Goal: Browse casually: Explore the website without a specific task or goal

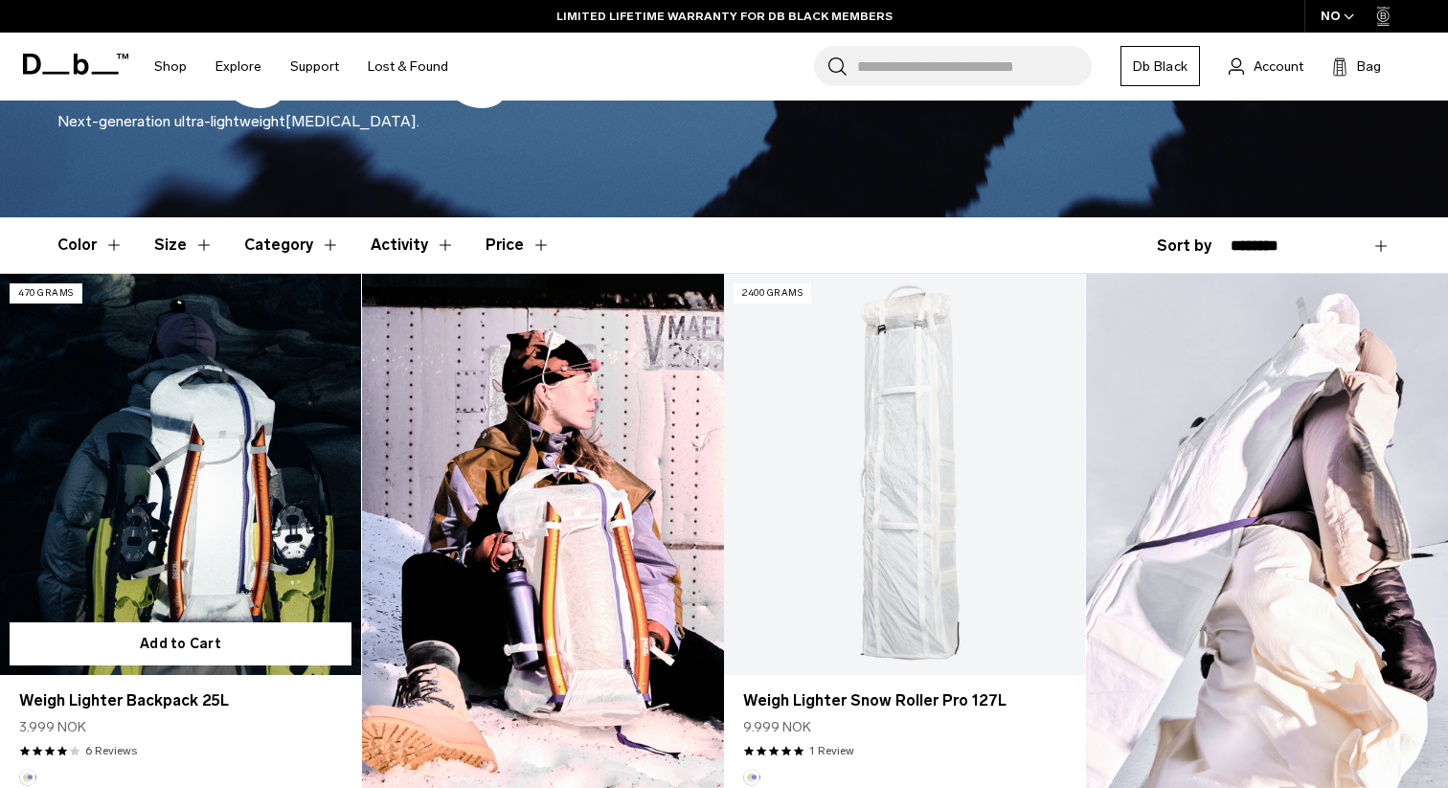
scroll to position [403, 0]
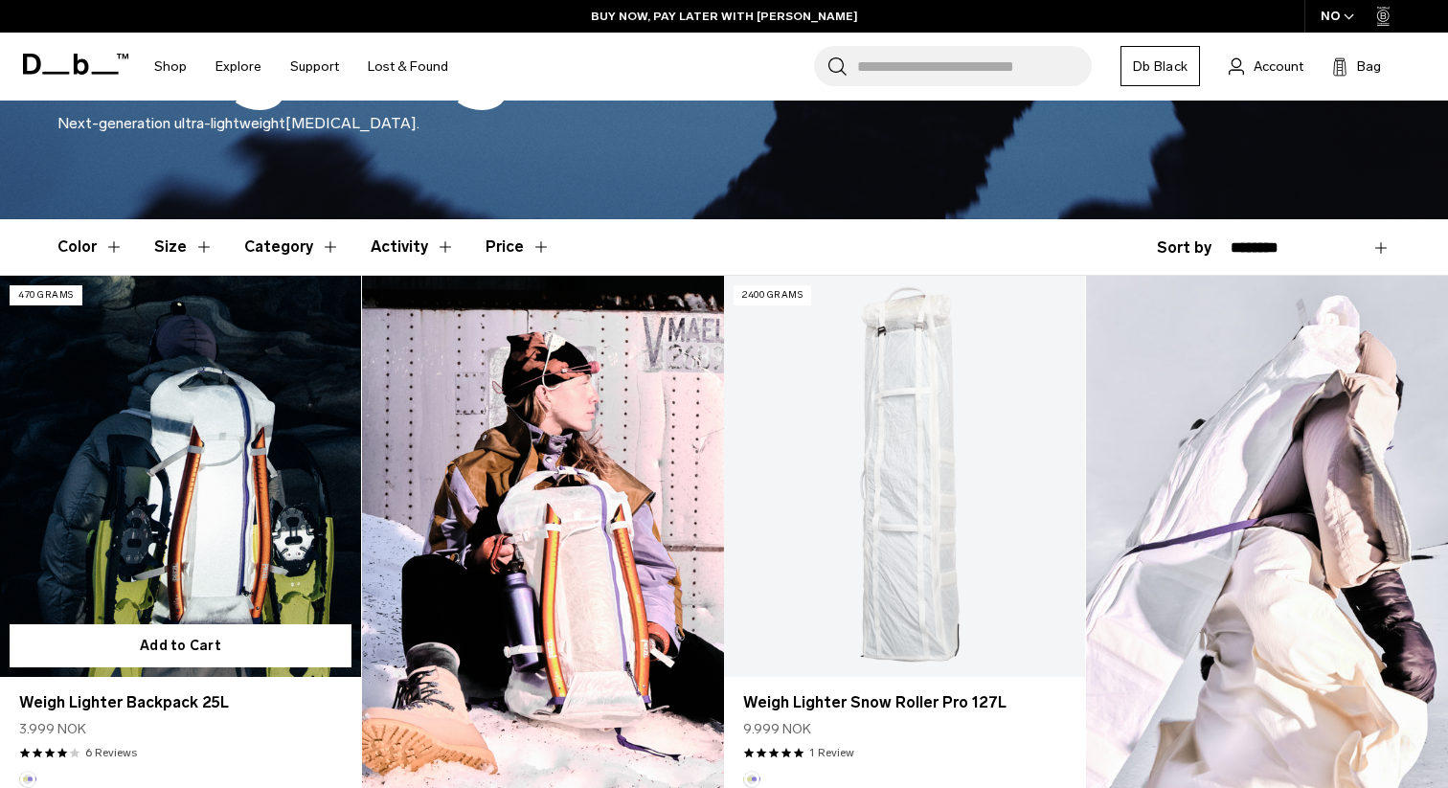
click at [153, 477] on link "Weigh Lighter Backpack 25L" at bounding box center [180, 476] width 361 height 401
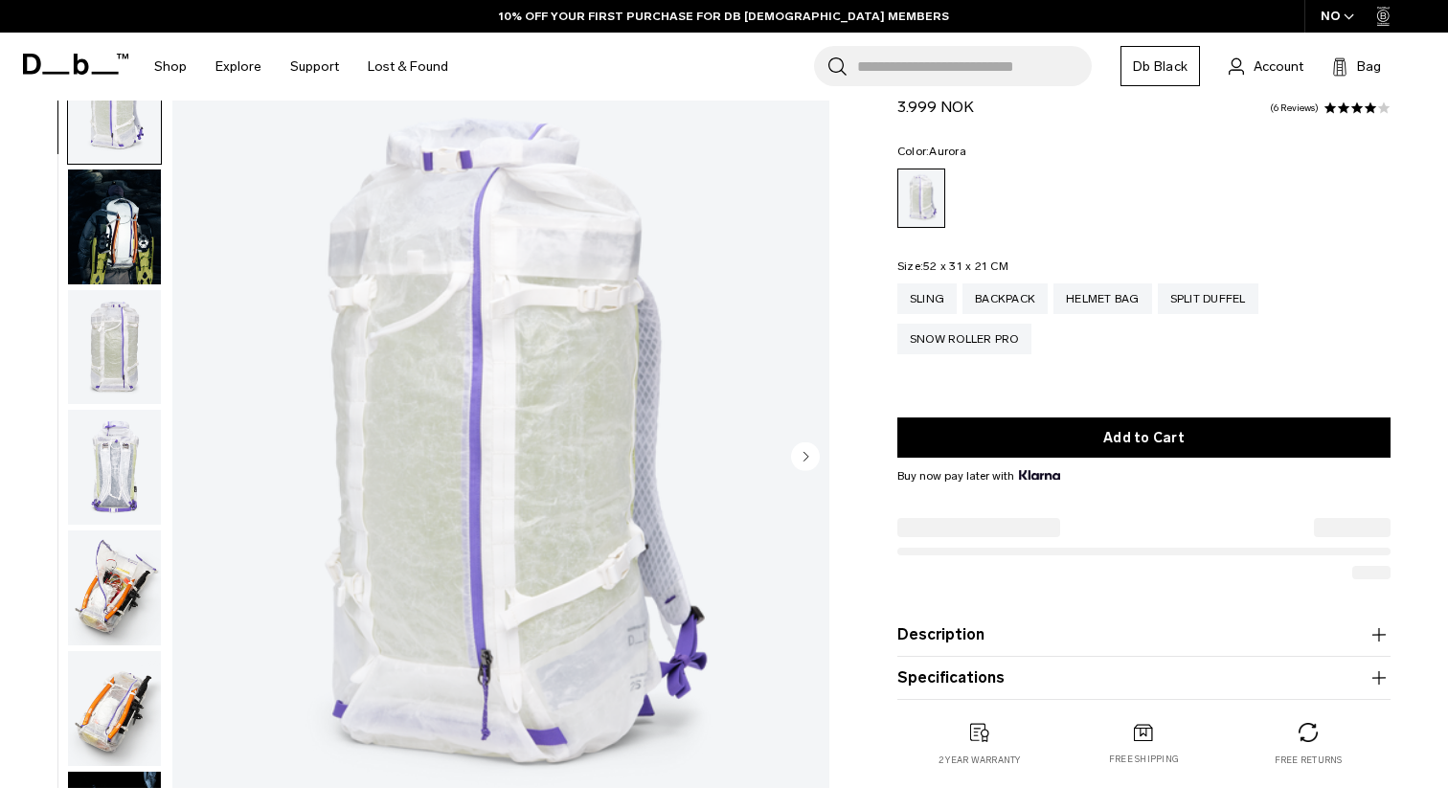
scroll to position [78, 0]
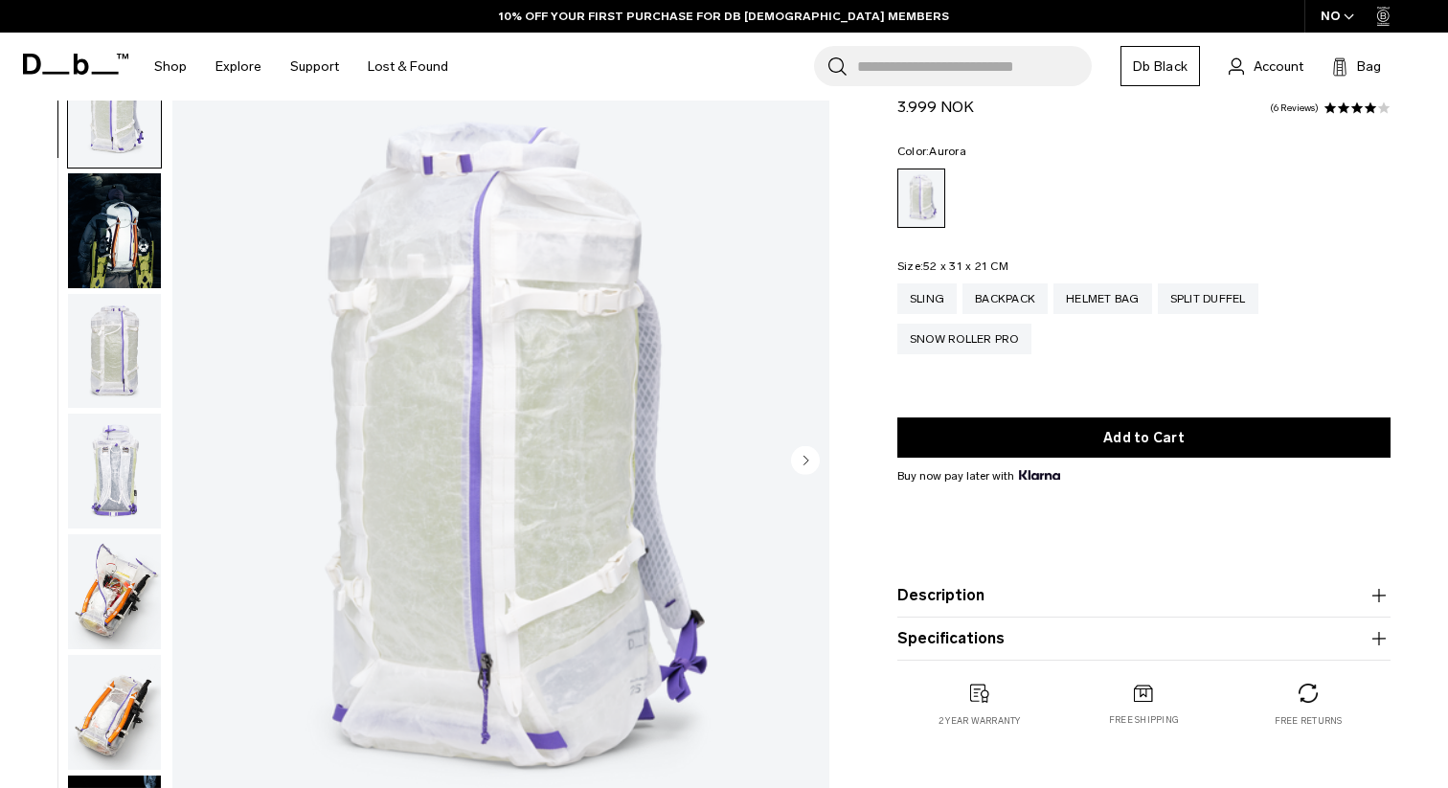
click at [808, 457] on circle "Next slide" at bounding box center [805, 459] width 29 height 29
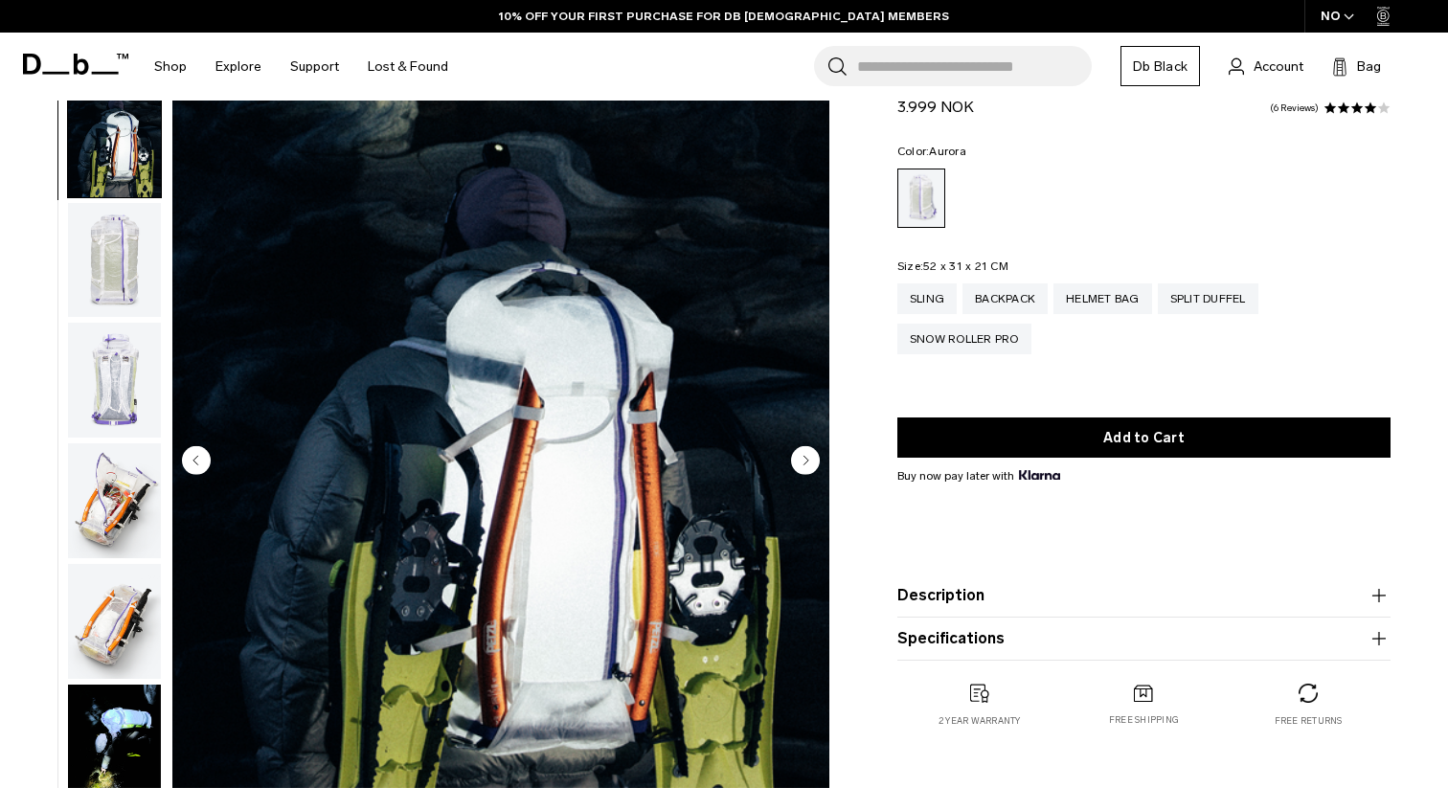
scroll to position [121, 0]
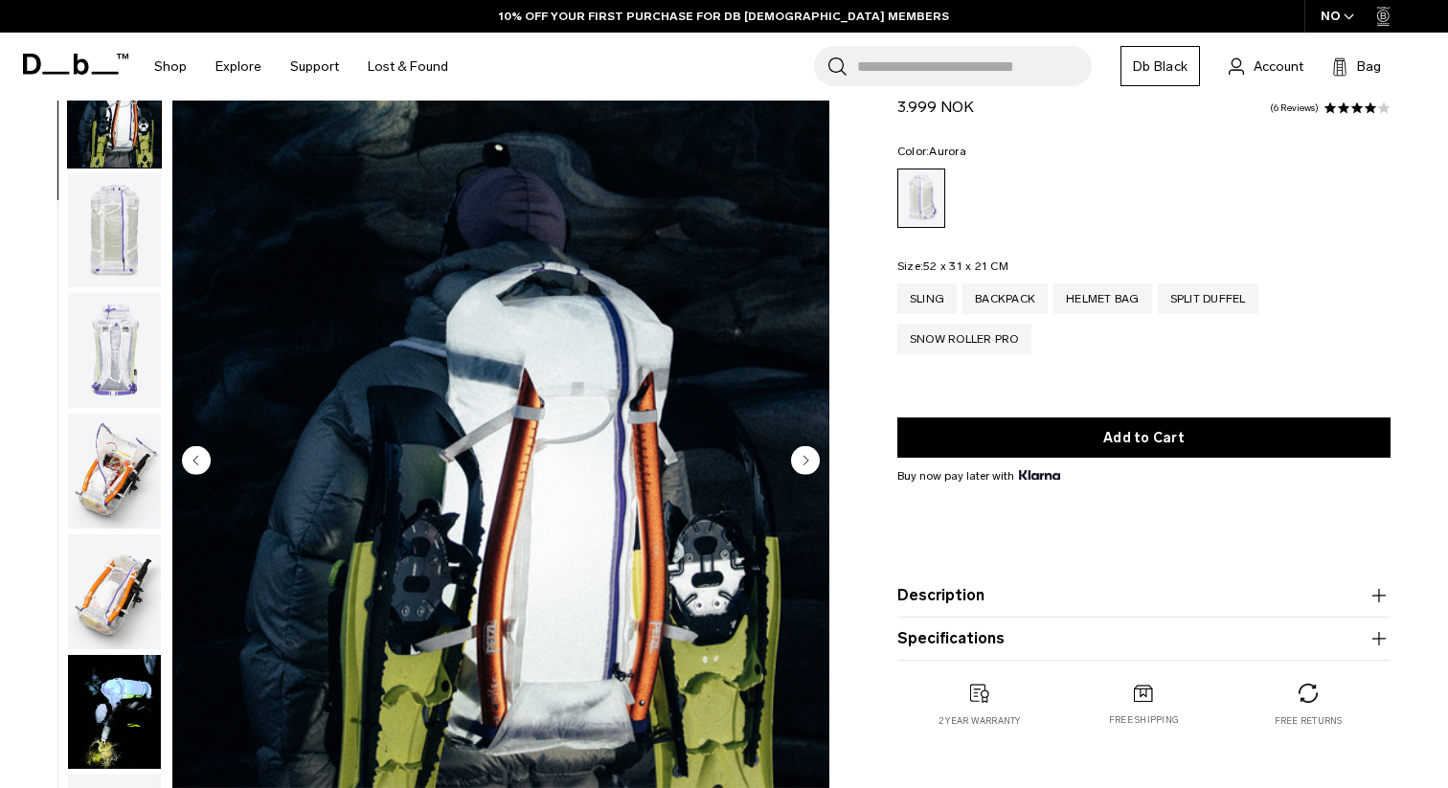
click at [808, 457] on circle "Next slide" at bounding box center [805, 459] width 29 height 29
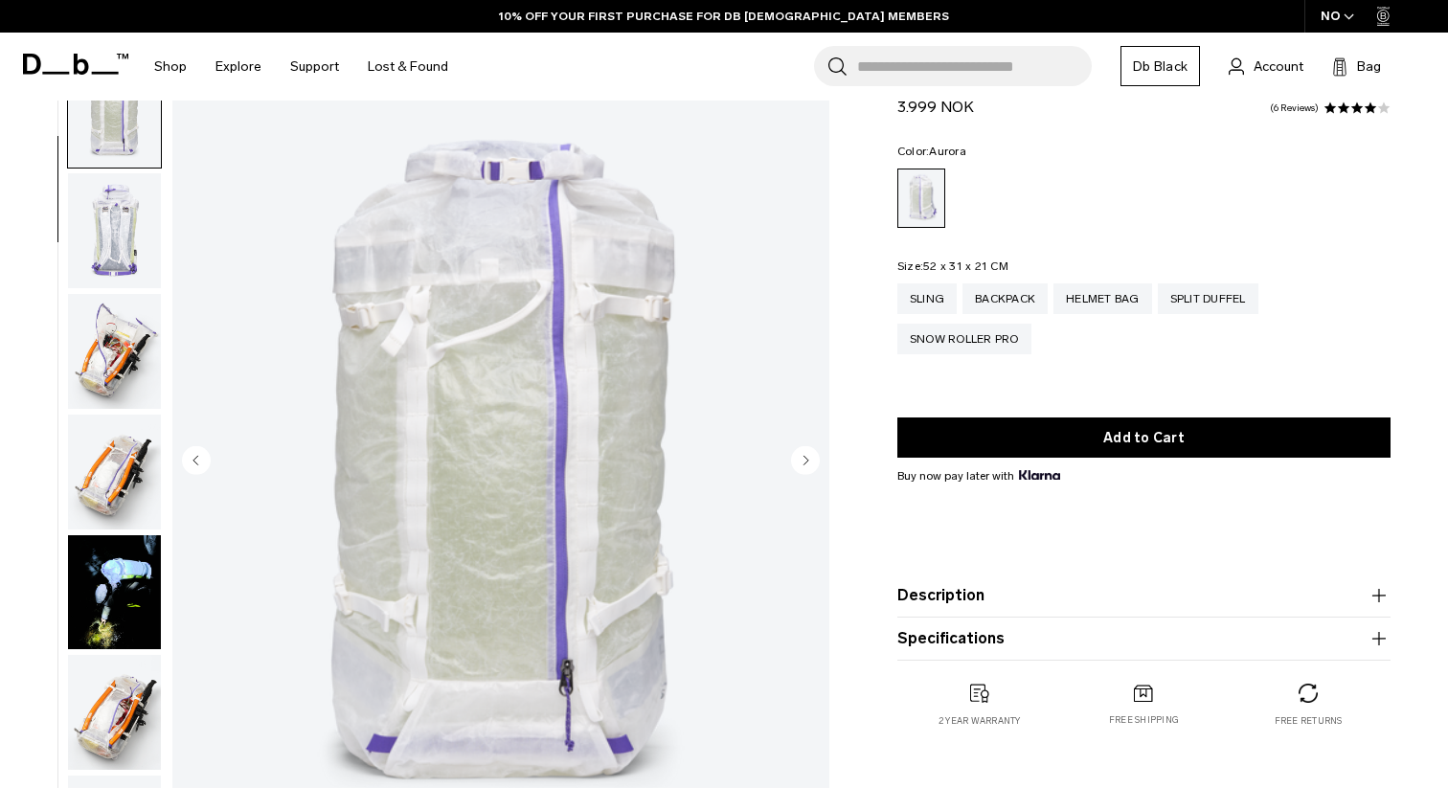
scroll to position [241, 0]
click at [808, 457] on circle "Next slide" at bounding box center [805, 459] width 29 height 29
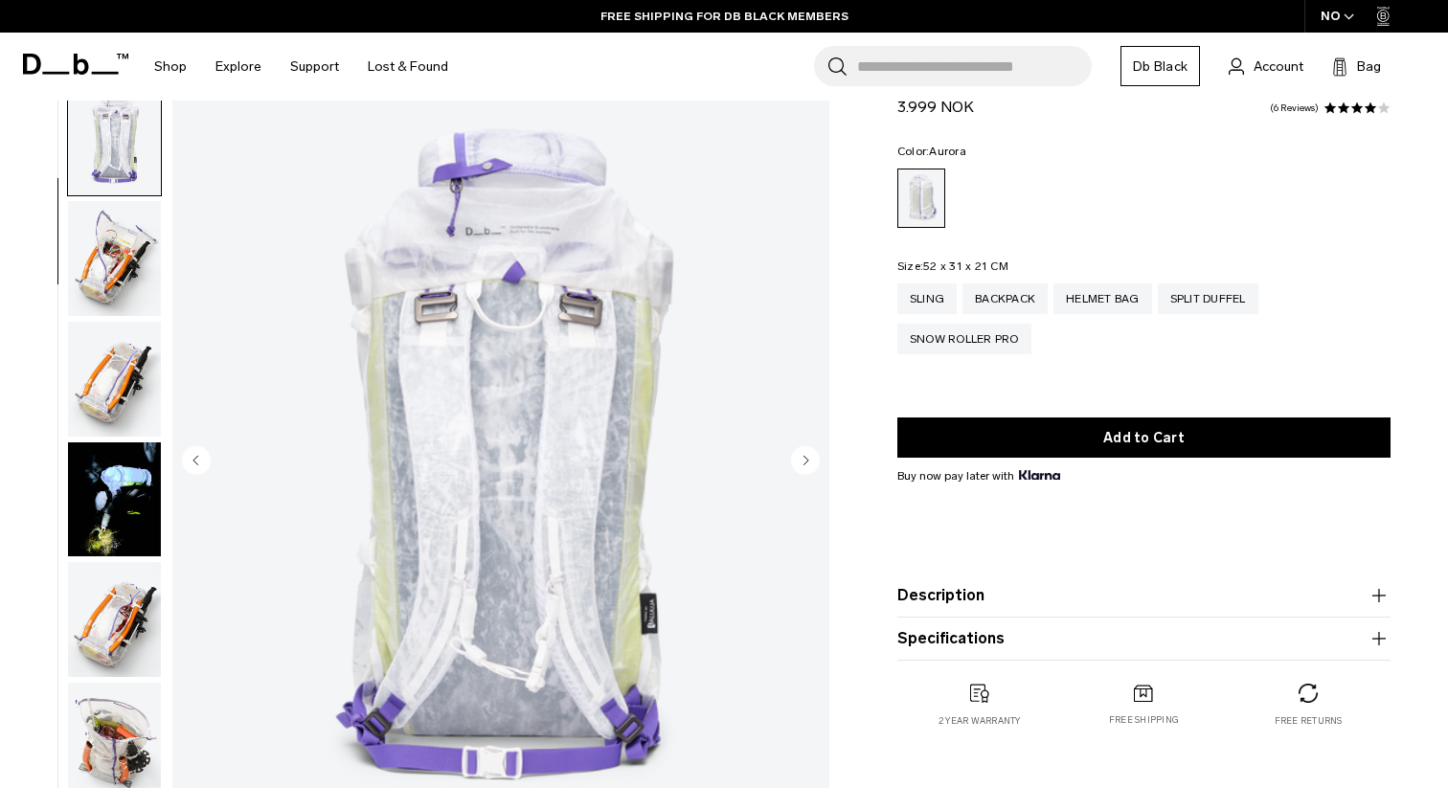
scroll to position [361, 0]
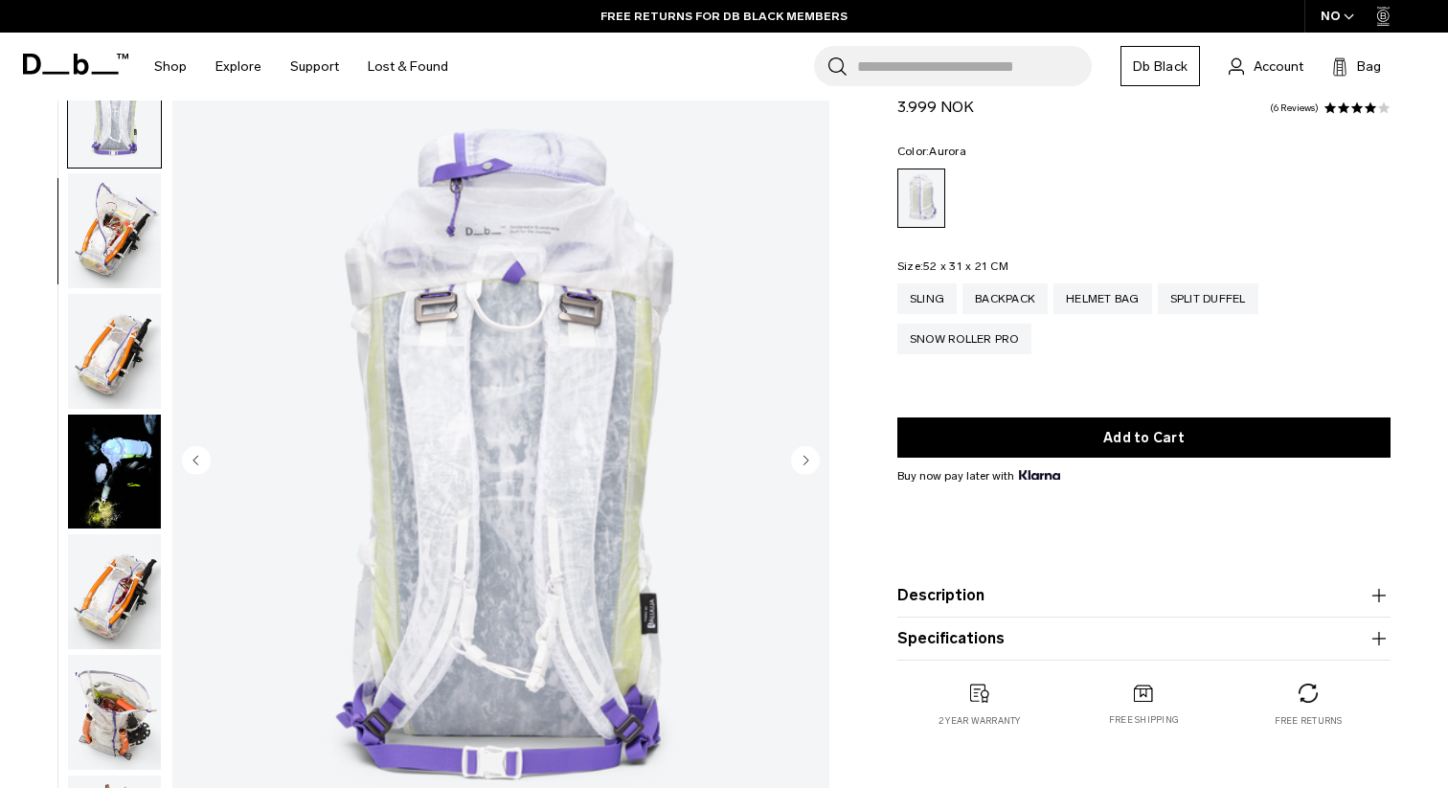
click at [808, 457] on circle "Next slide" at bounding box center [805, 459] width 29 height 29
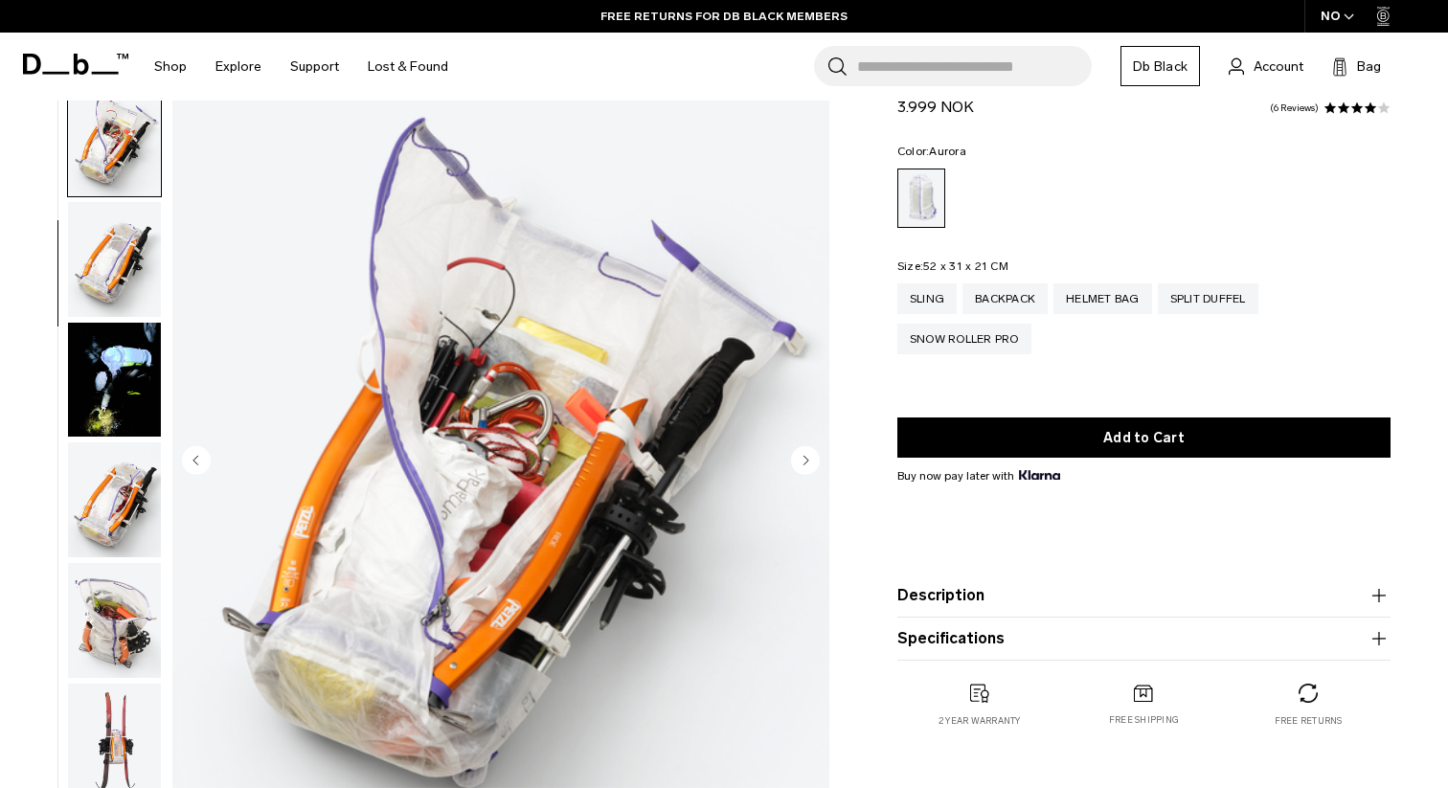
scroll to position [482, 0]
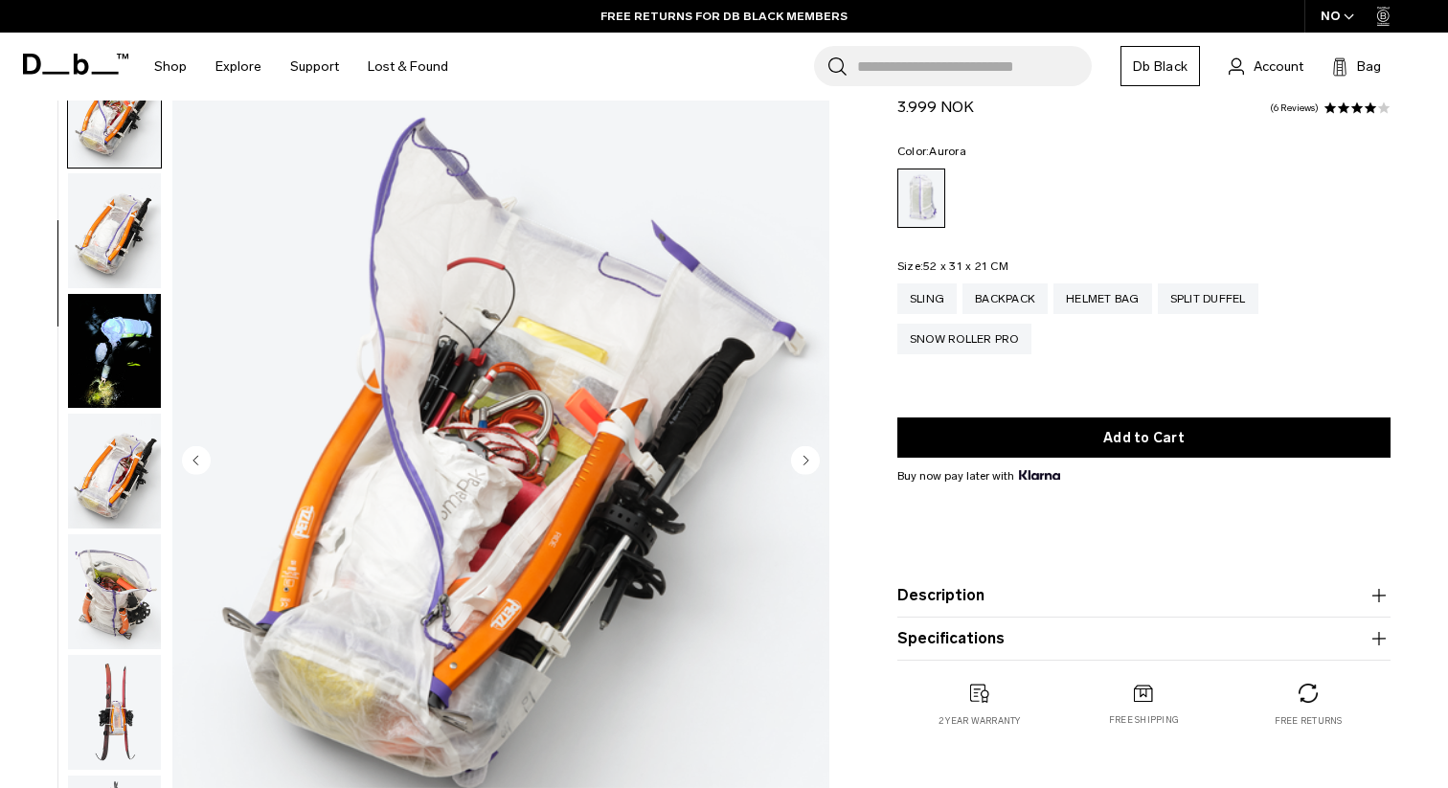
click at [808, 457] on circle "Next slide" at bounding box center [805, 459] width 29 height 29
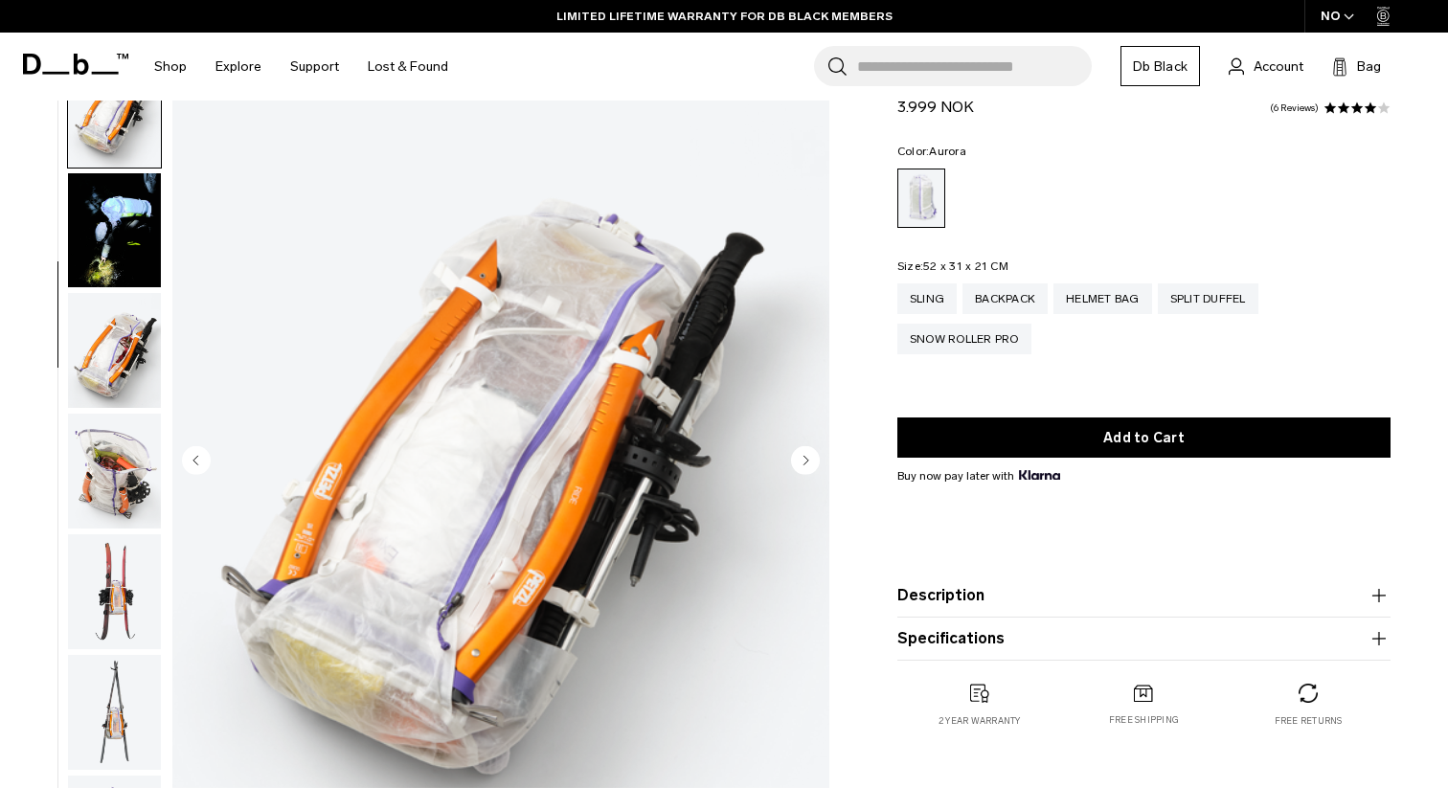
click at [808, 457] on circle "Next slide" at bounding box center [805, 459] width 29 height 29
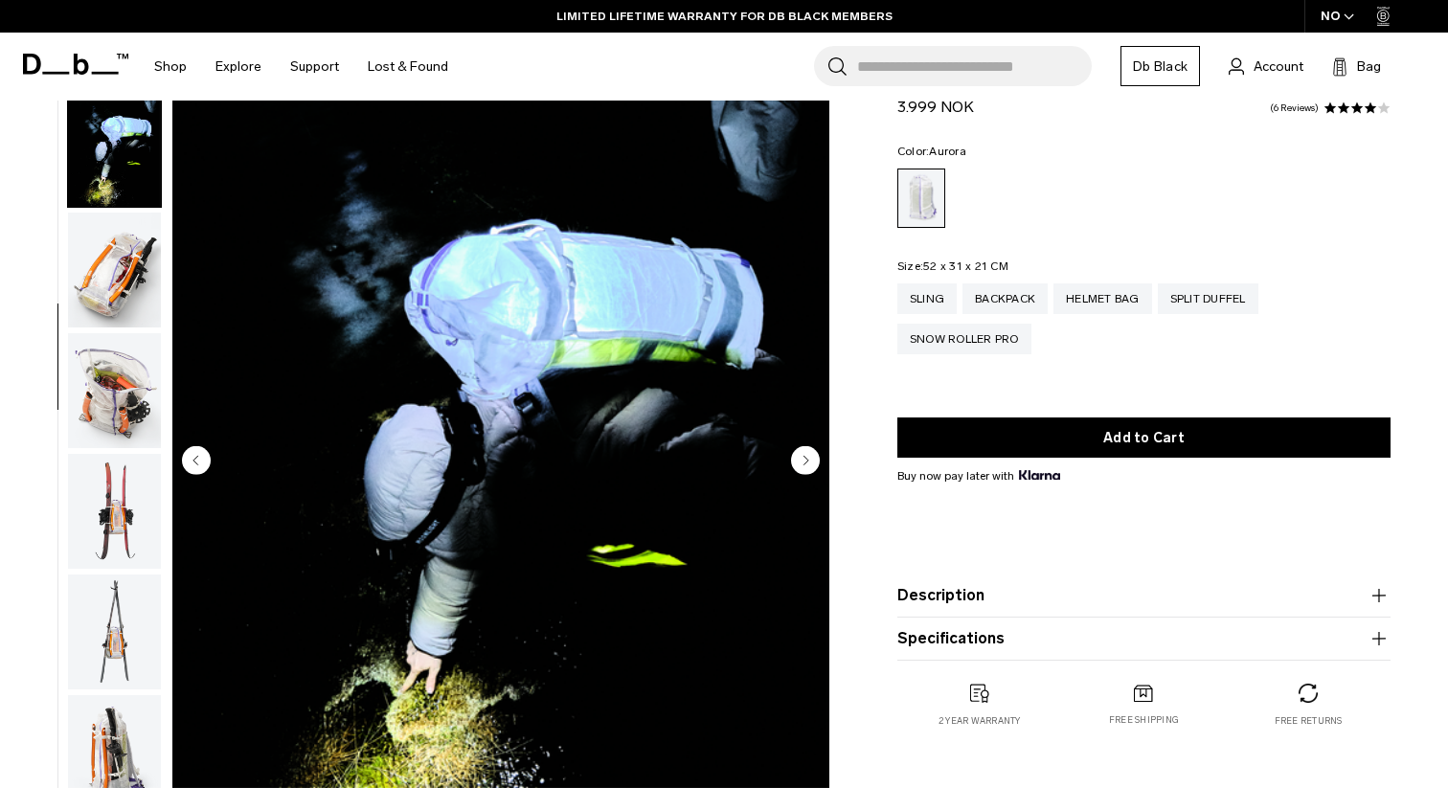
scroll to position [723, 0]
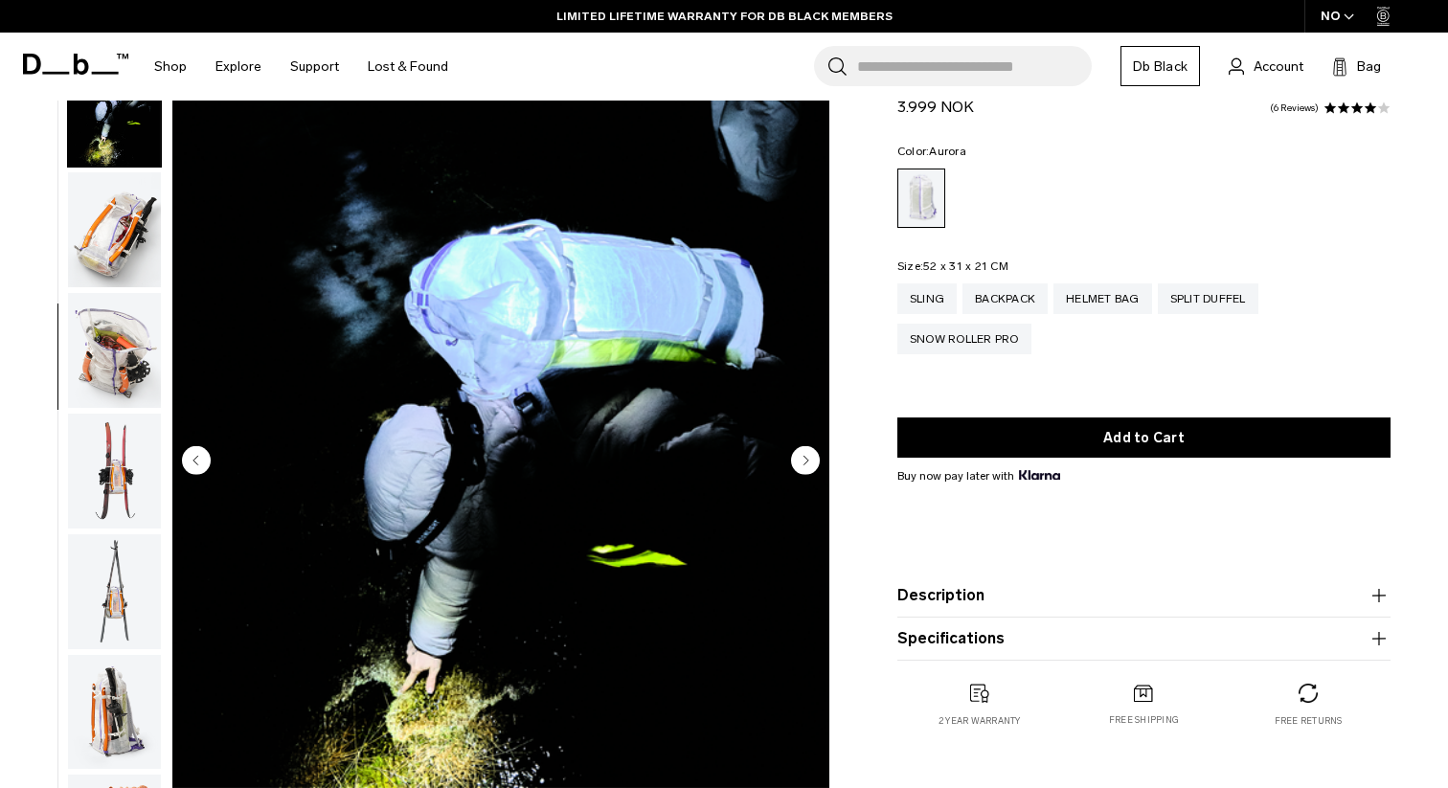
click at [808, 457] on circle "Next slide" at bounding box center [805, 459] width 29 height 29
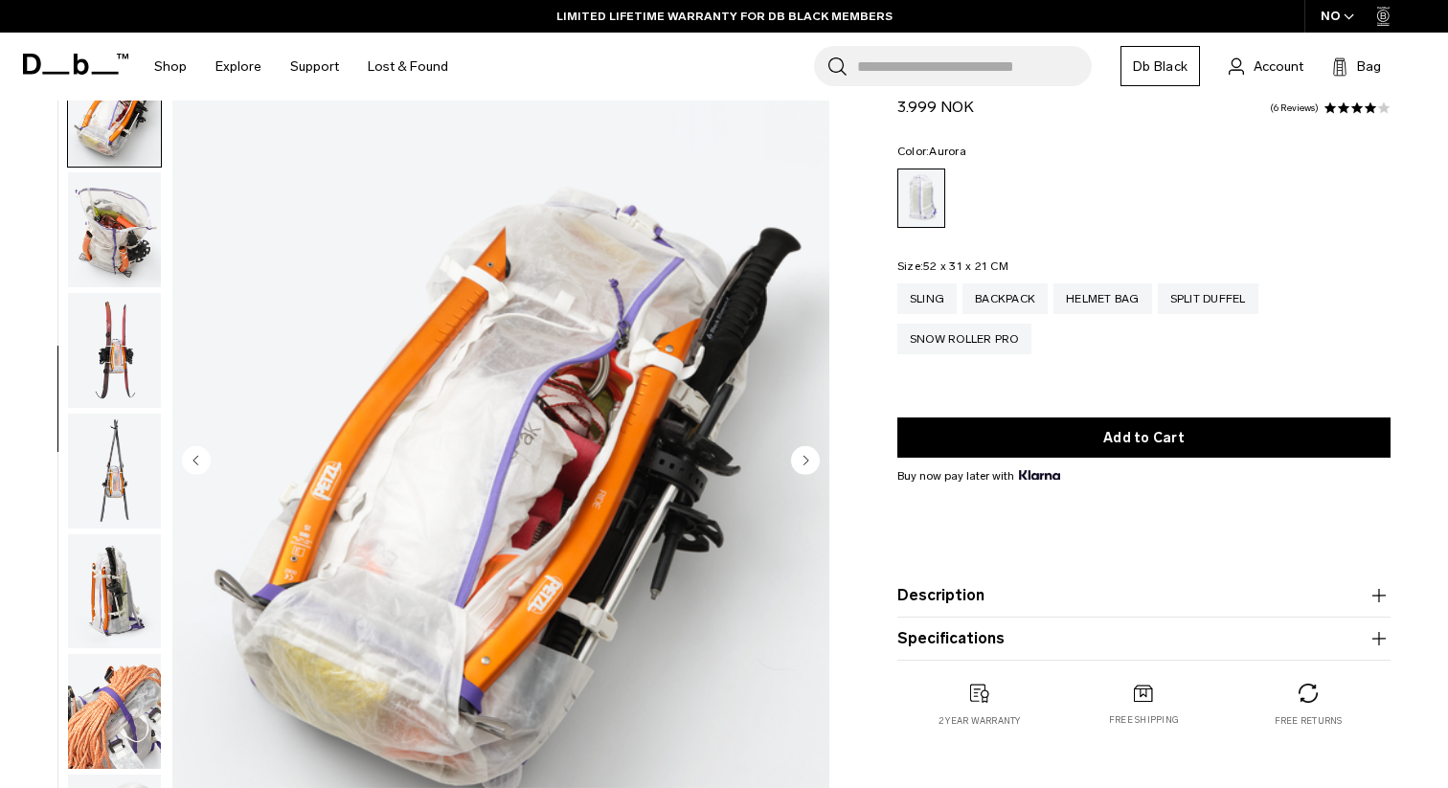
click at [808, 457] on circle "Next slide" at bounding box center [805, 459] width 29 height 29
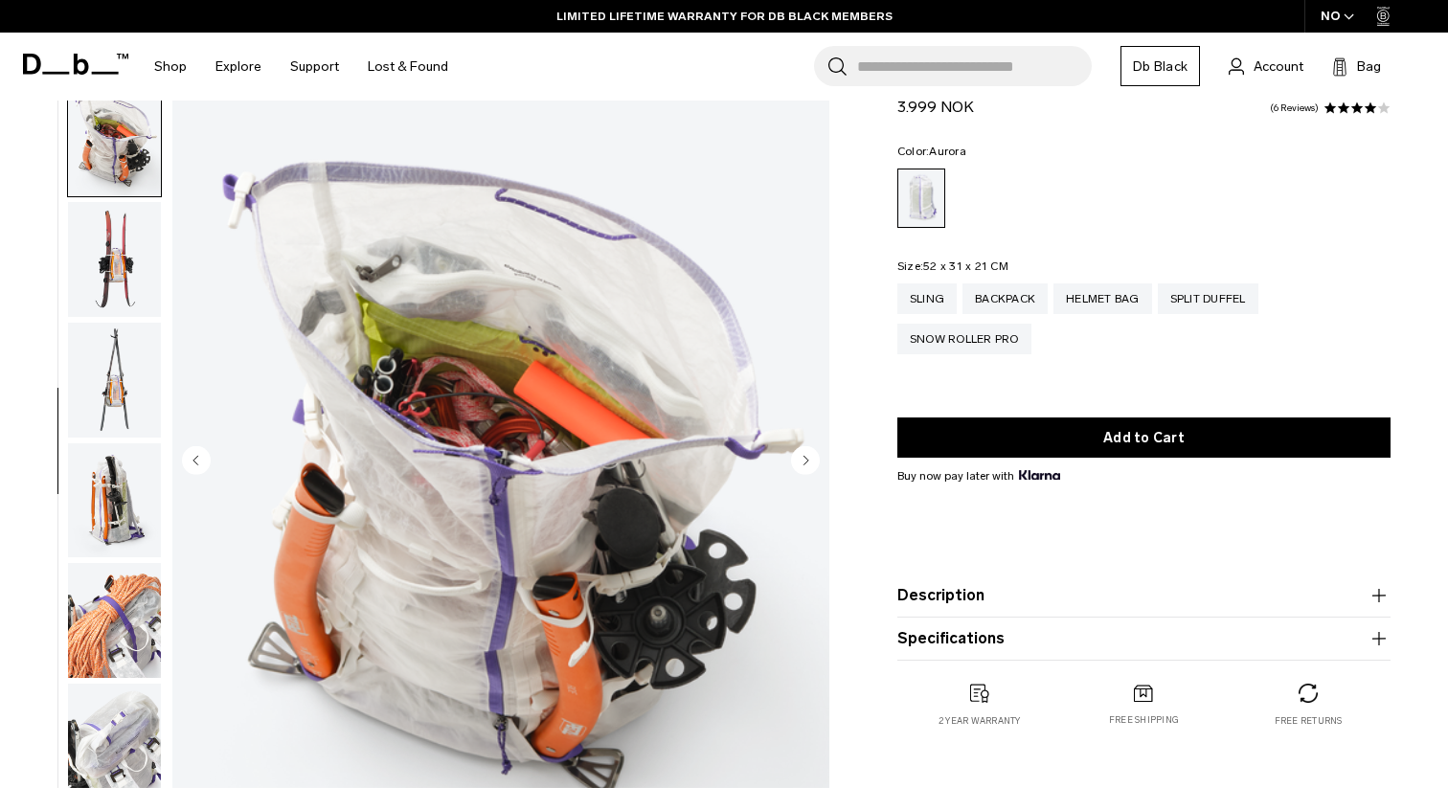
scroll to position [963, 0]
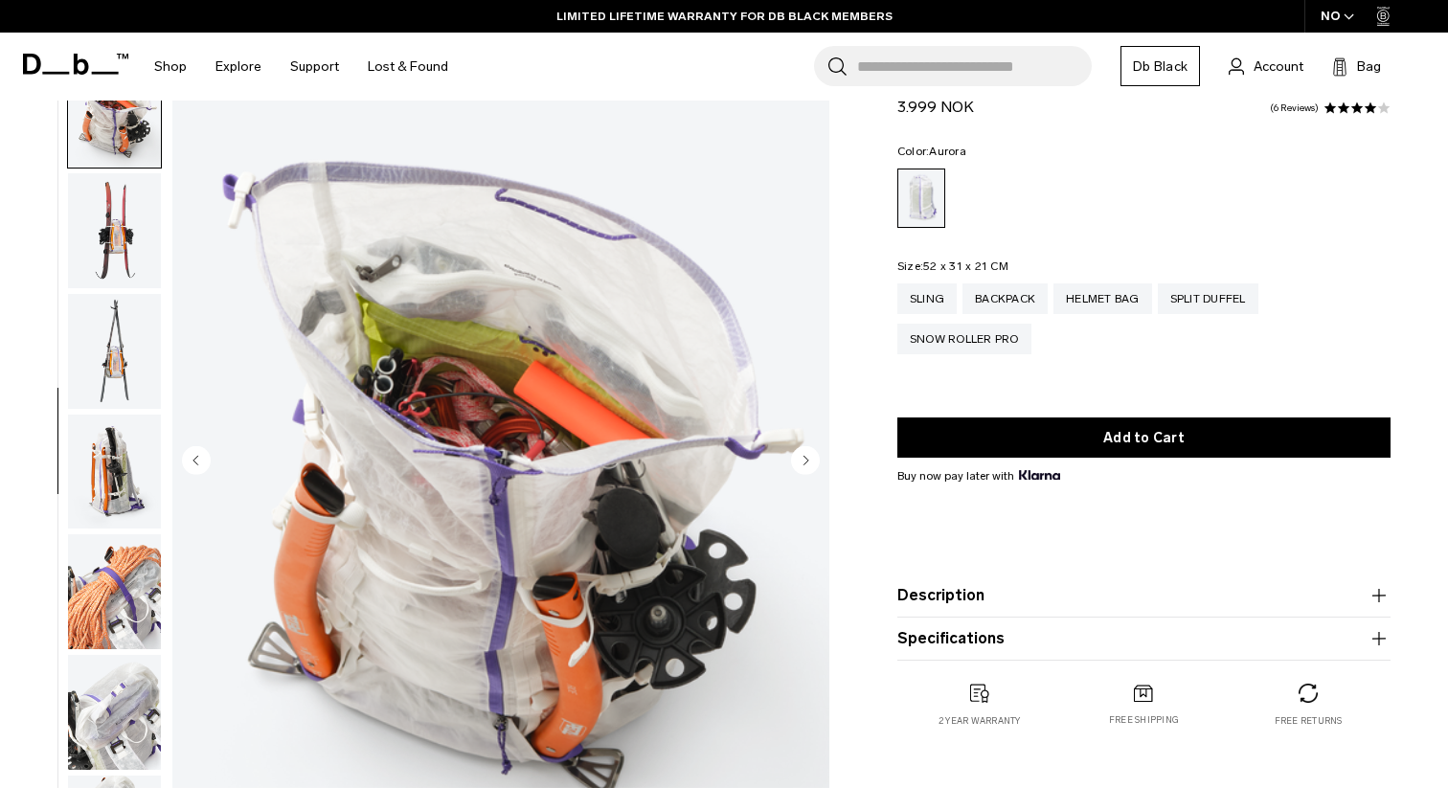
click at [808, 457] on circle "Next slide" at bounding box center [805, 459] width 29 height 29
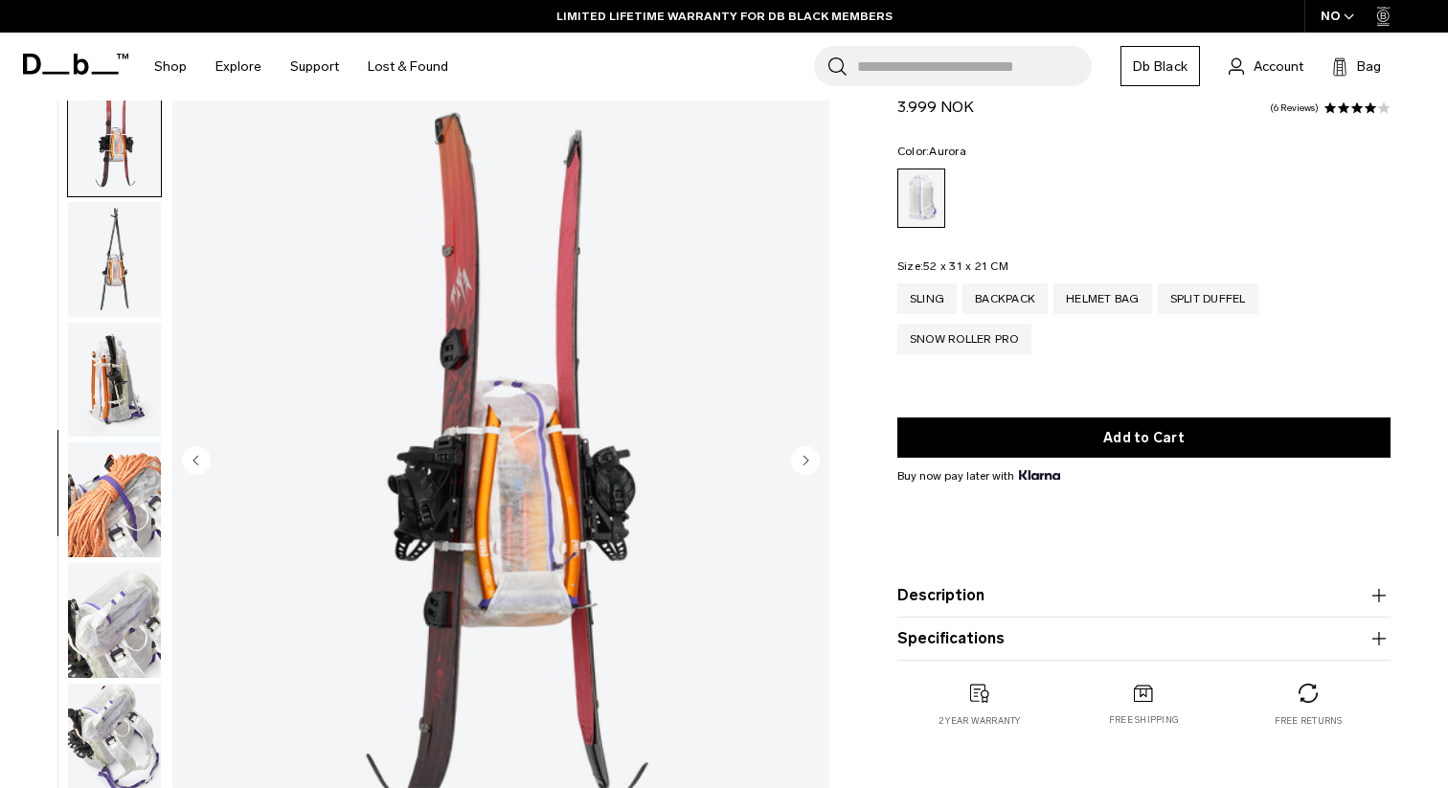
scroll to position [1084, 0]
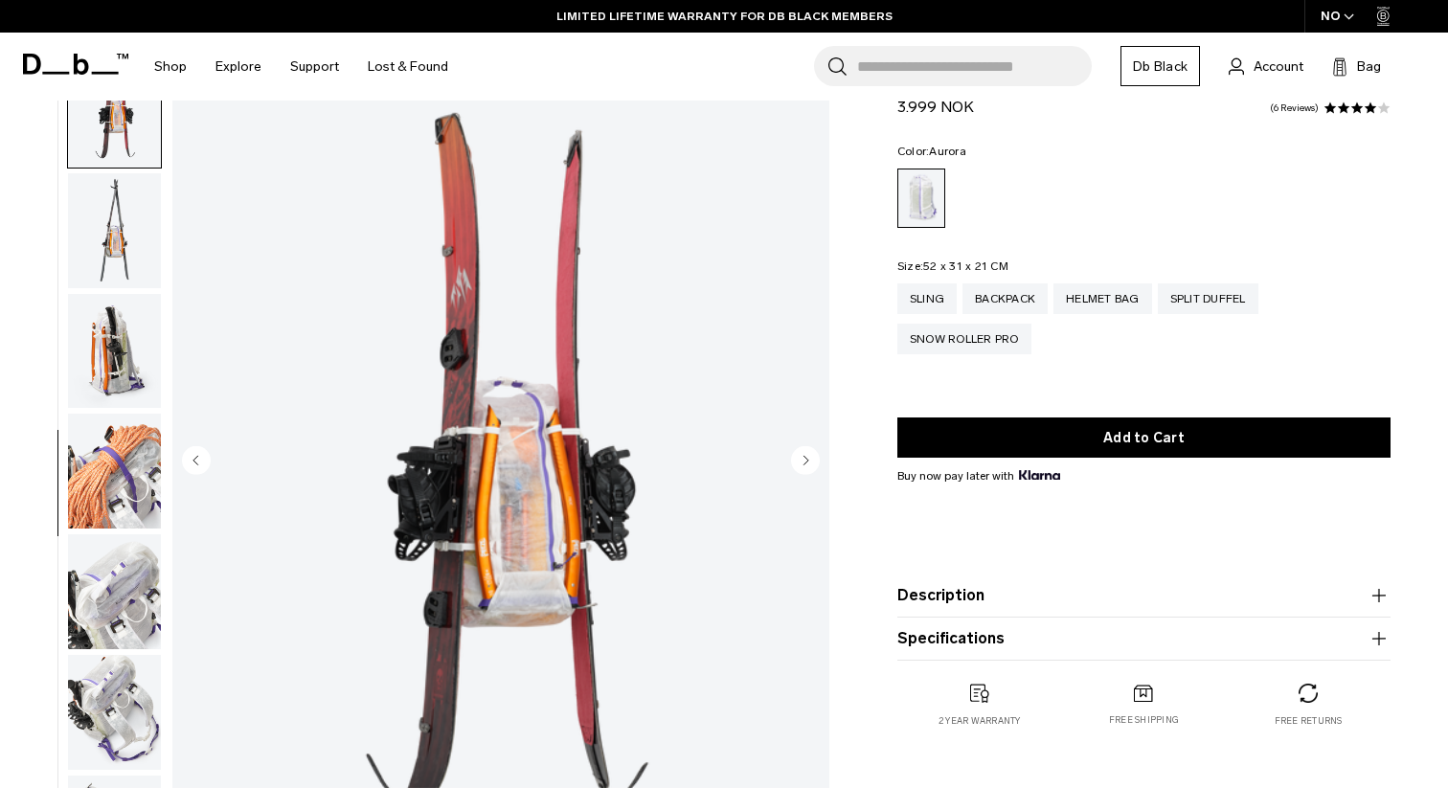
click at [808, 457] on circle "Next slide" at bounding box center [805, 459] width 29 height 29
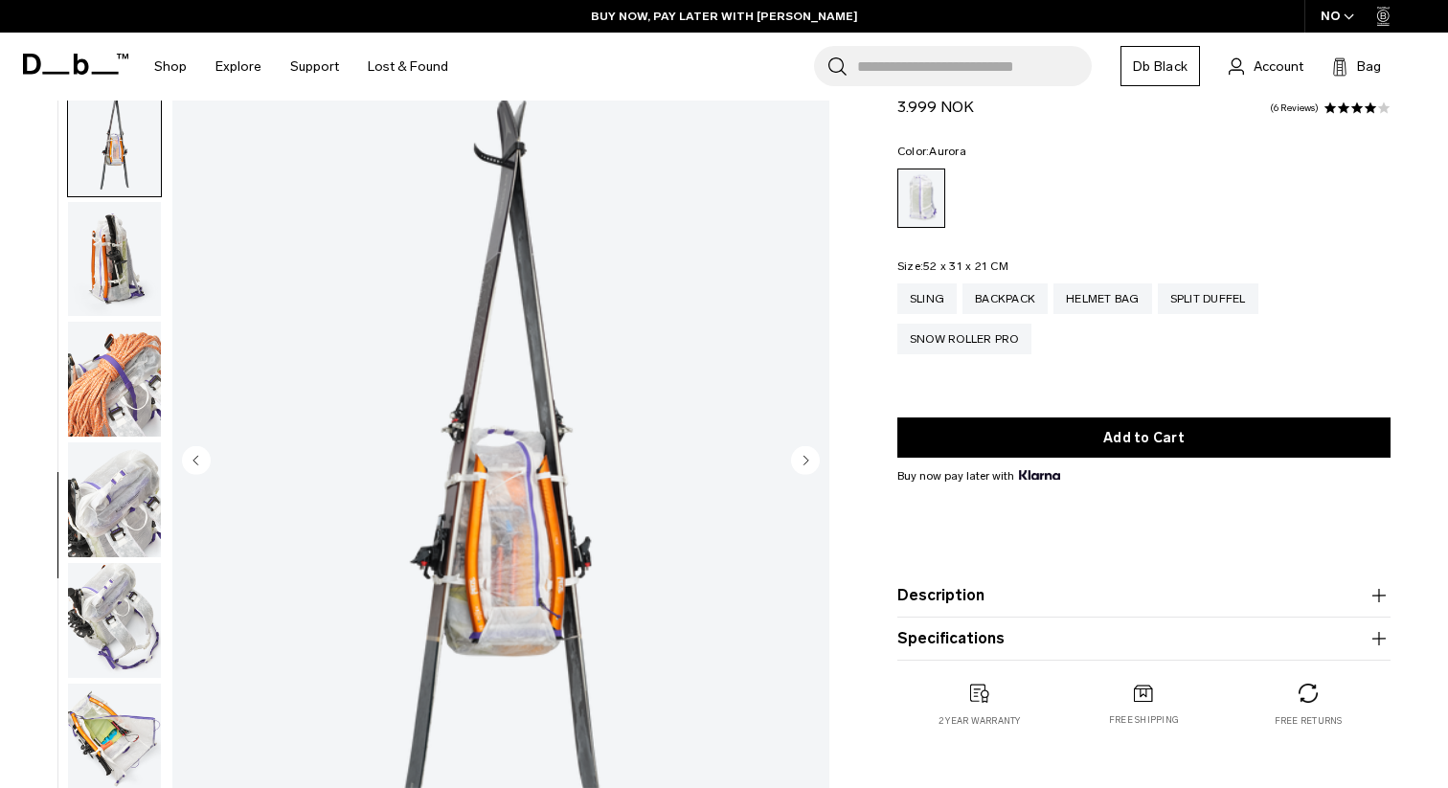
scroll to position [1205, 0]
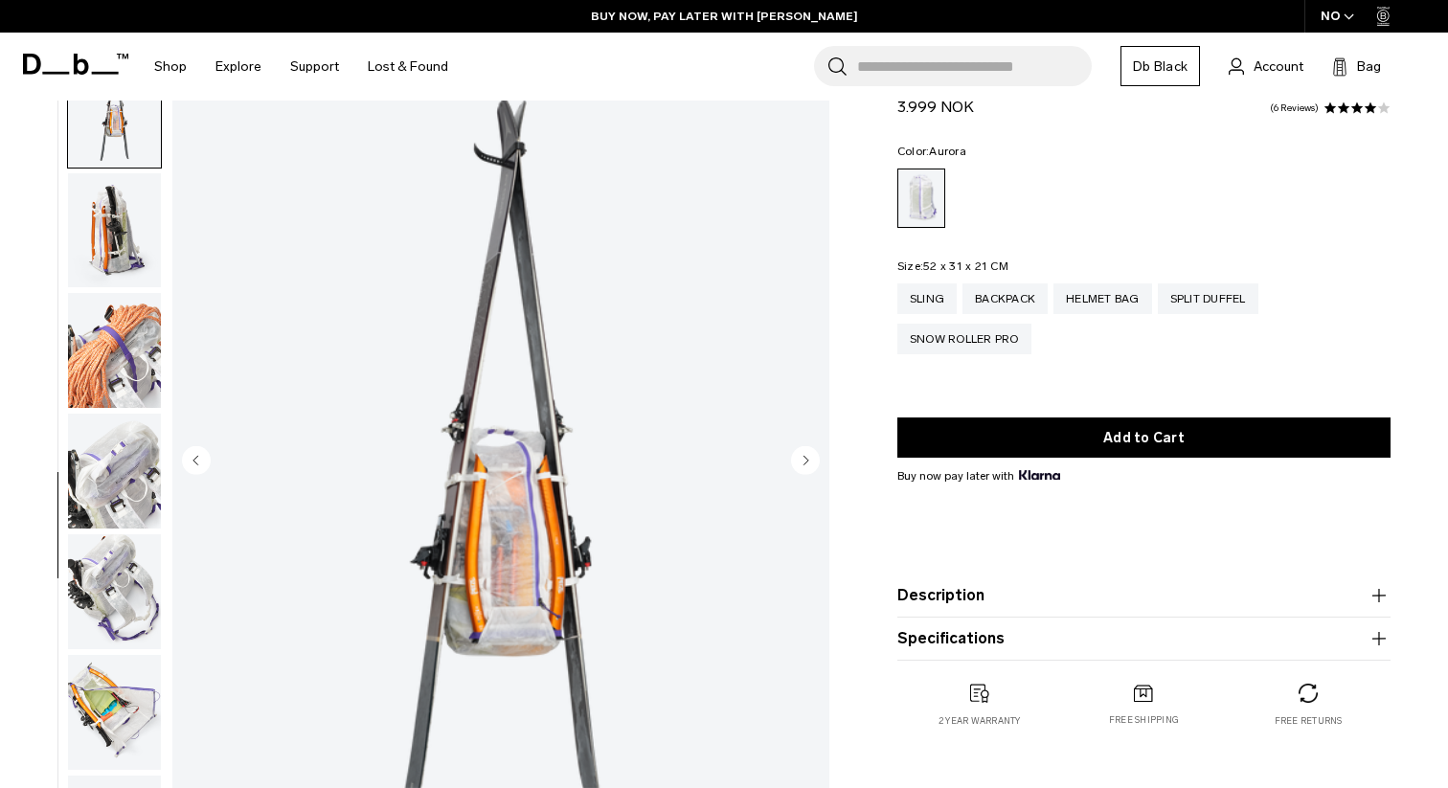
click at [808, 457] on circle "Next slide" at bounding box center [805, 459] width 29 height 29
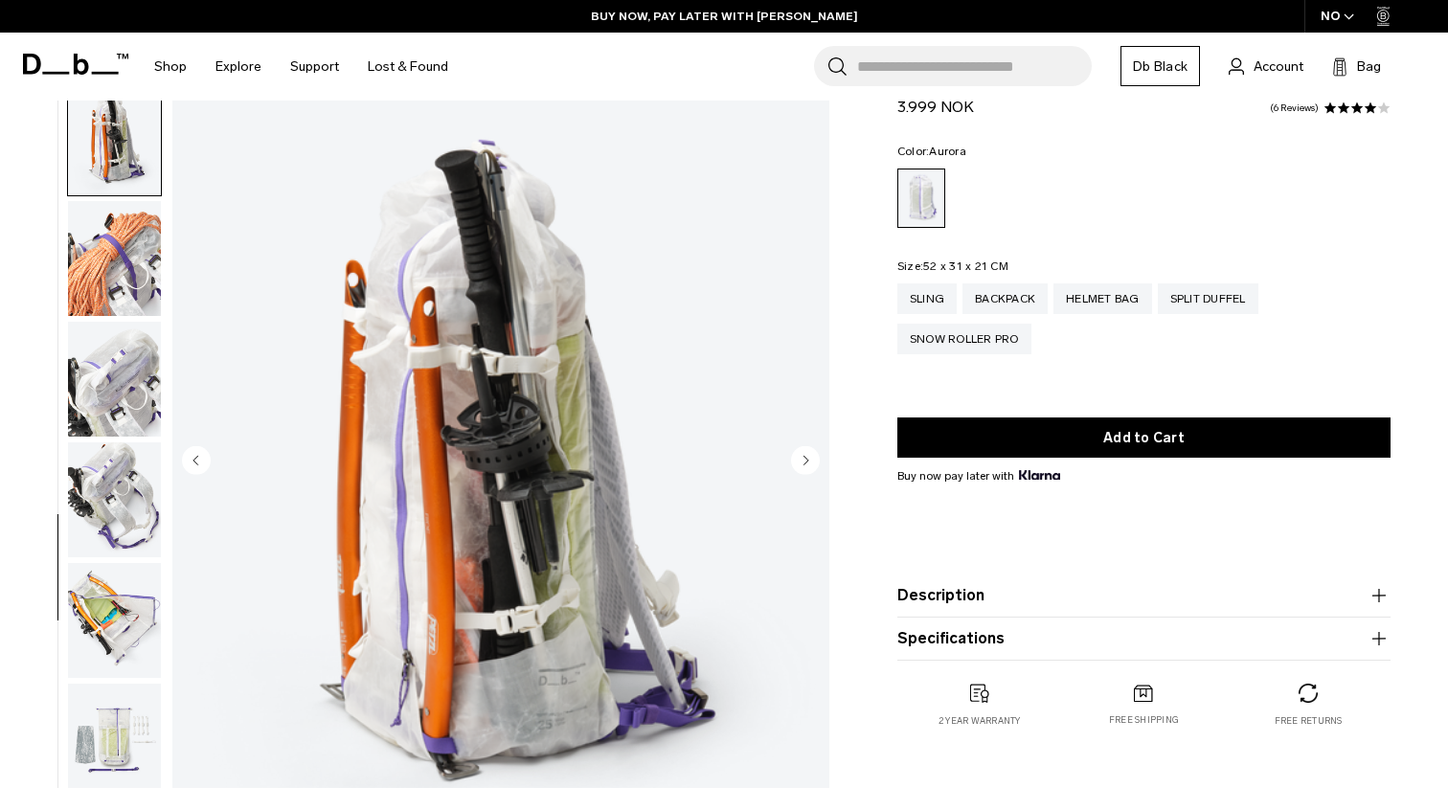
scroll to position [1325, 0]
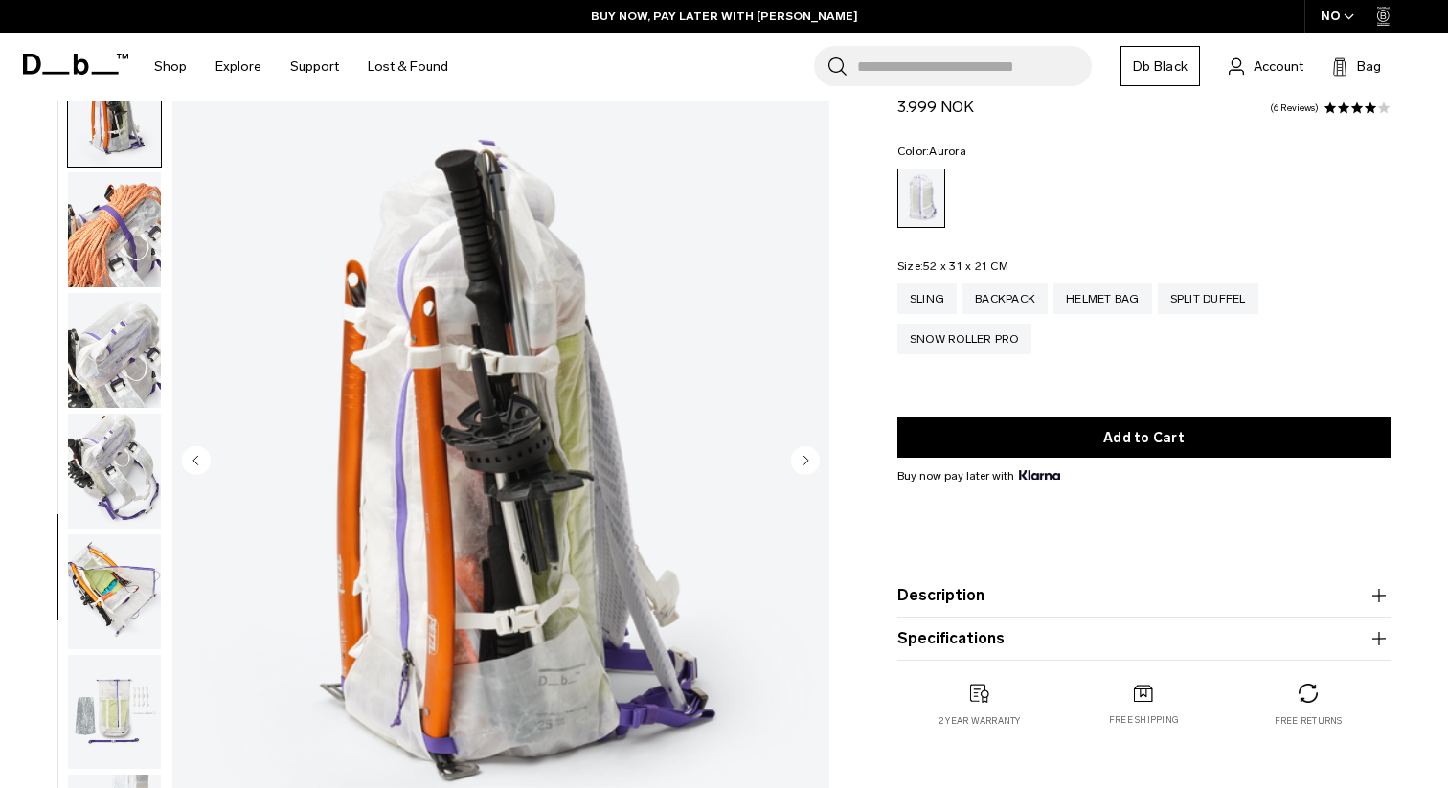
click at [808, 457] on circle "Next slide" at bounding box center [805, 459] width 29 height 29
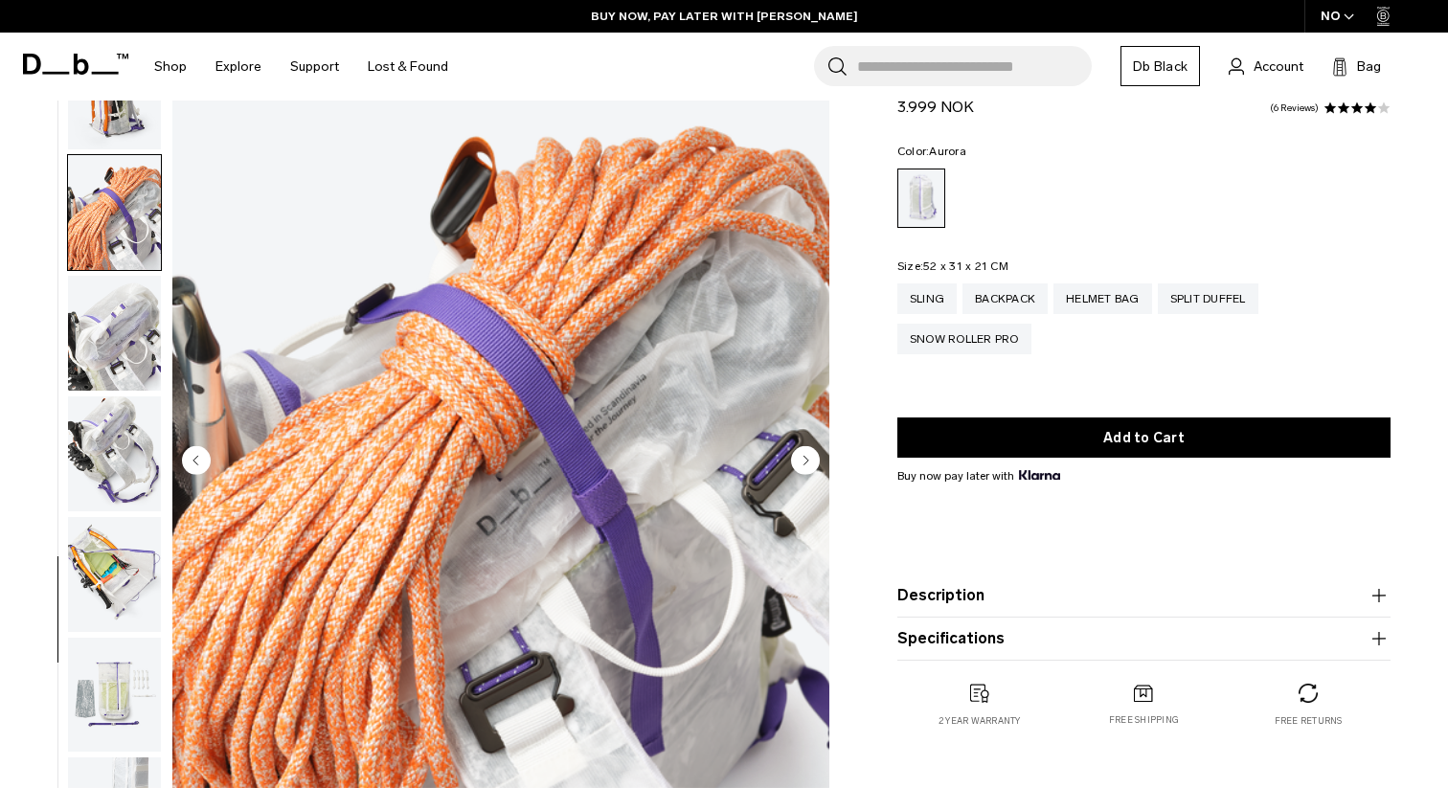
scroll to position [1344, 0]
click at [808, 457] on circle "Next slide" at bounding box center [805, 459] width 29 height 29
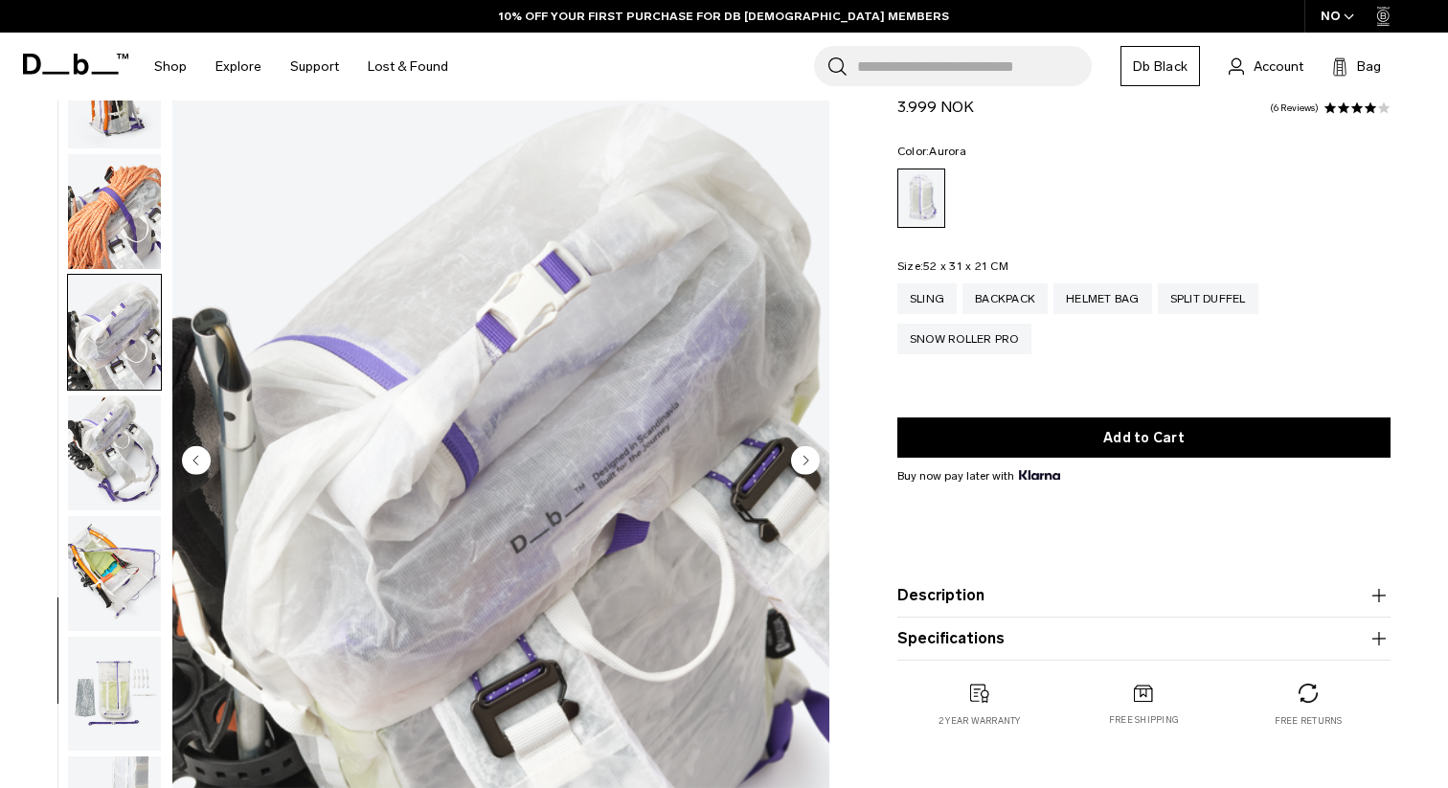
click at [808, 457] on circle "Next slide" at bounding box center [805, 459] width 29 height 29
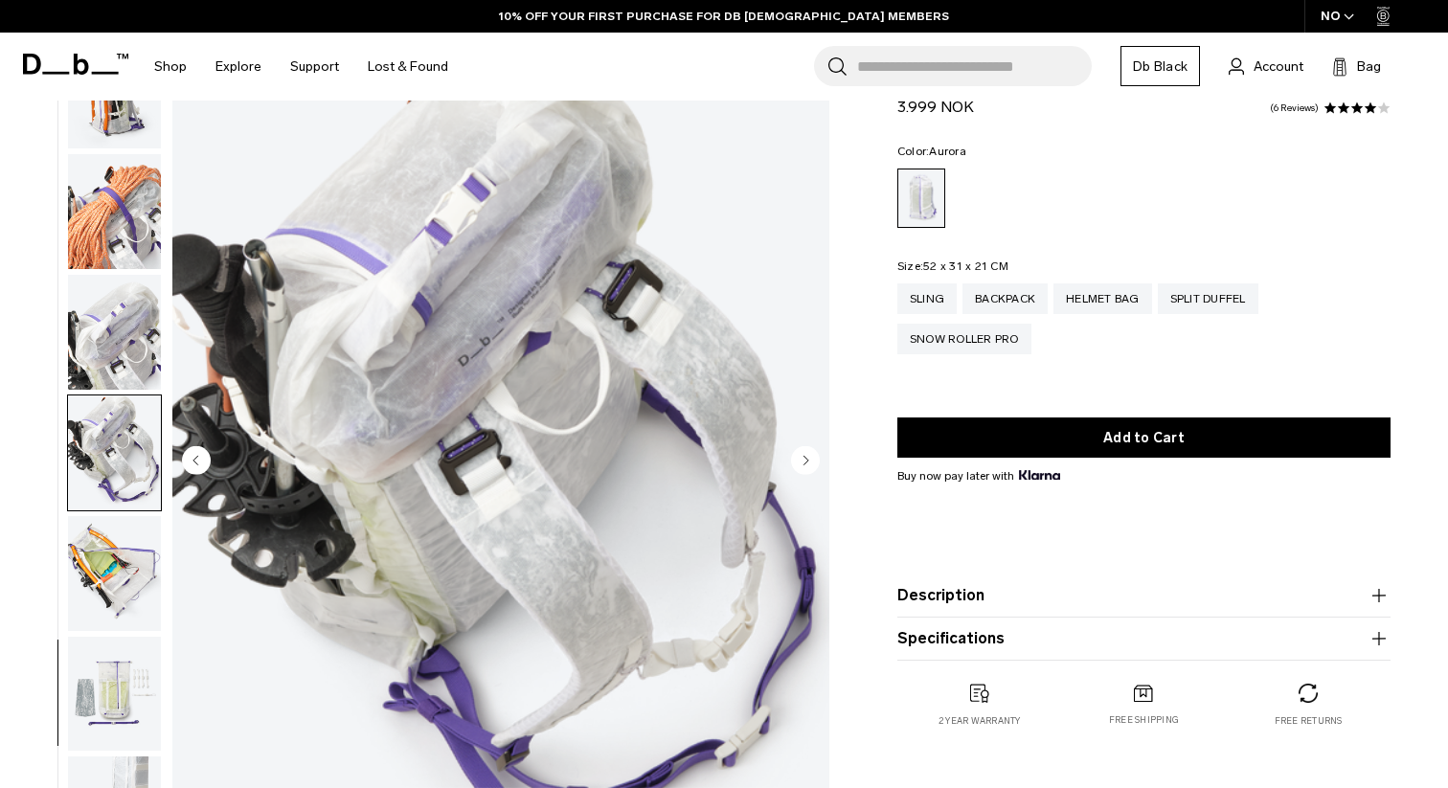
click at [808, 457] on circle "Next slide" at bounding box center [805, 459] width 29 height 29
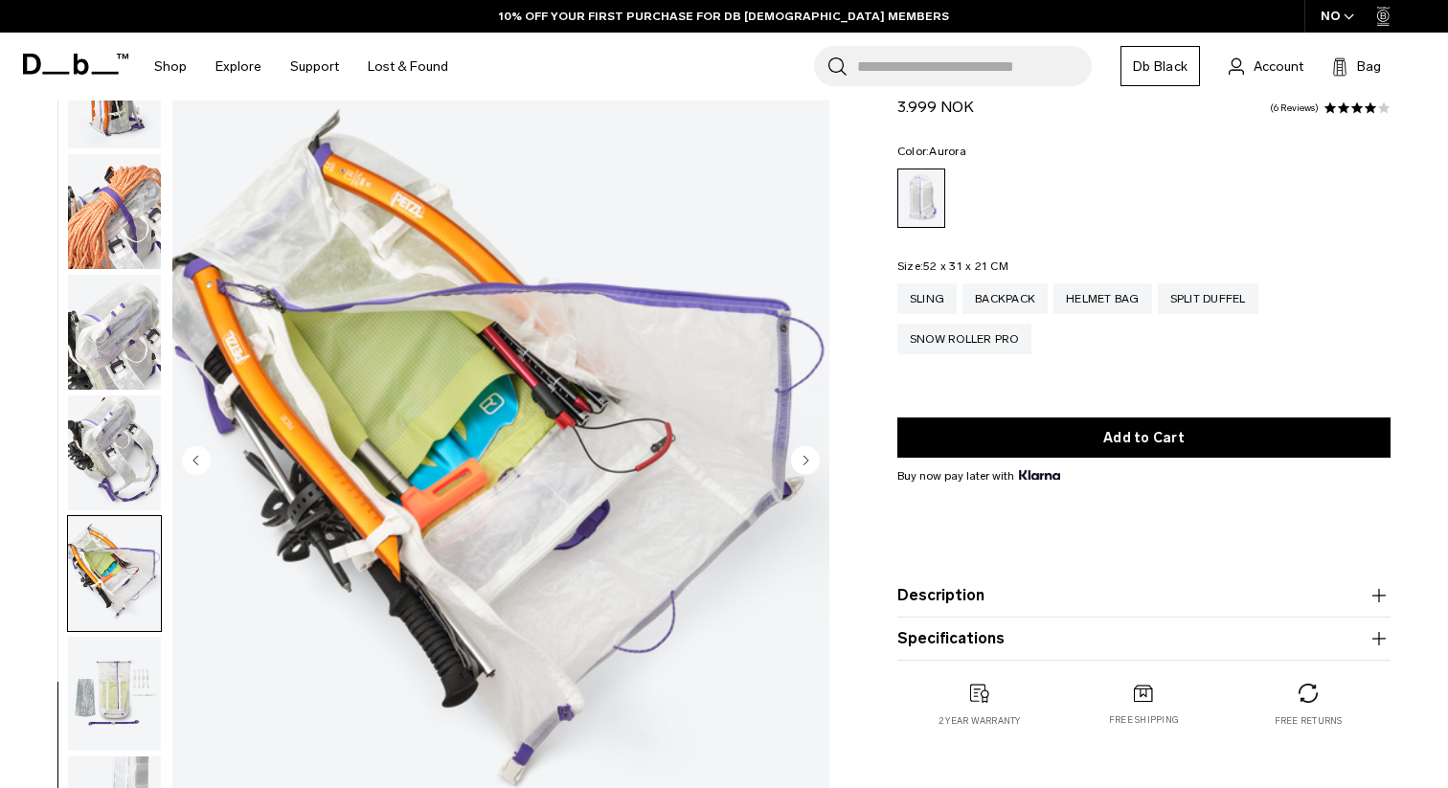
click at [808, 457] on circle "Next slide" at bounding box center [805, 459] width 29 height 29
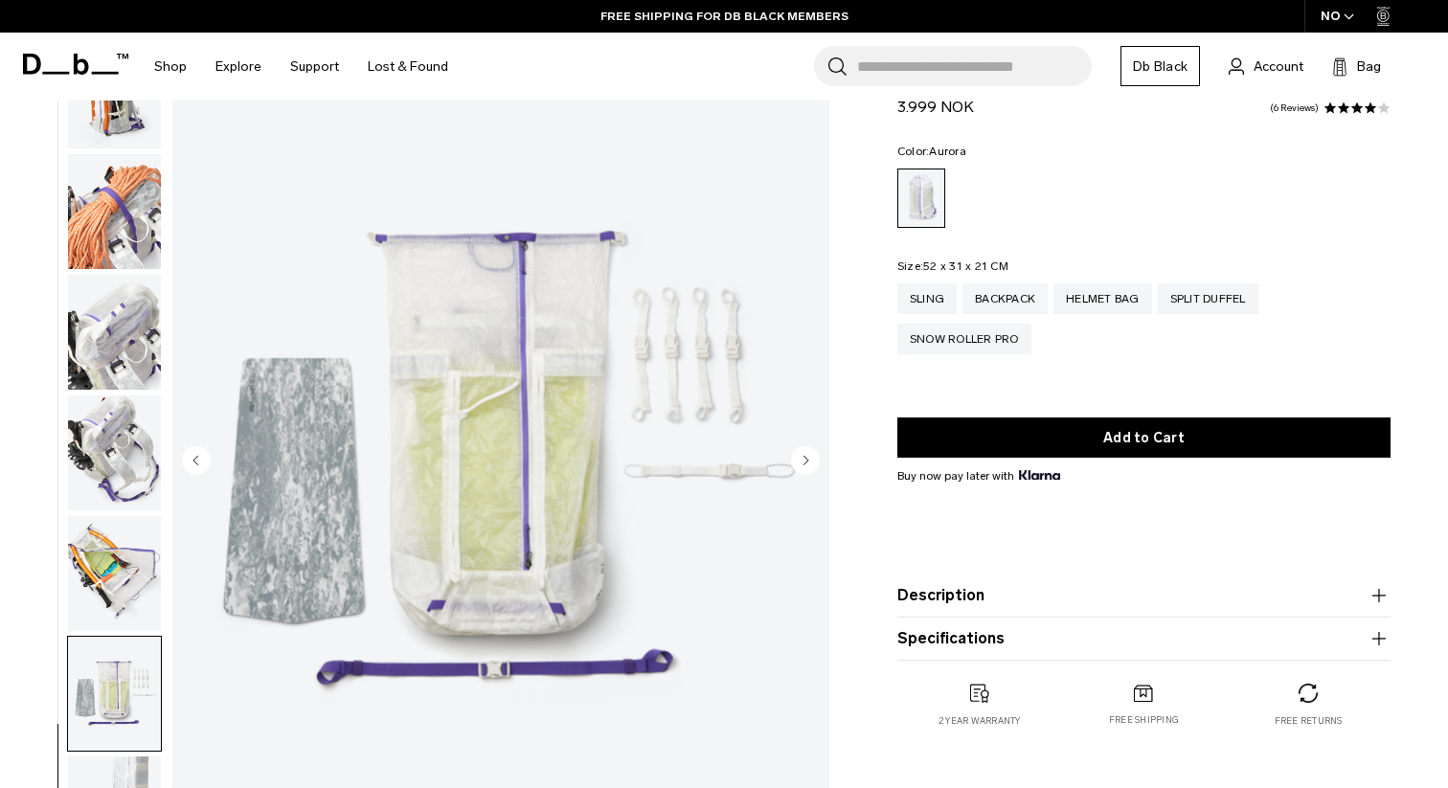
click at [808, 457] on circle "Next slide" at bounding box center [805, 459] width 29 height 29
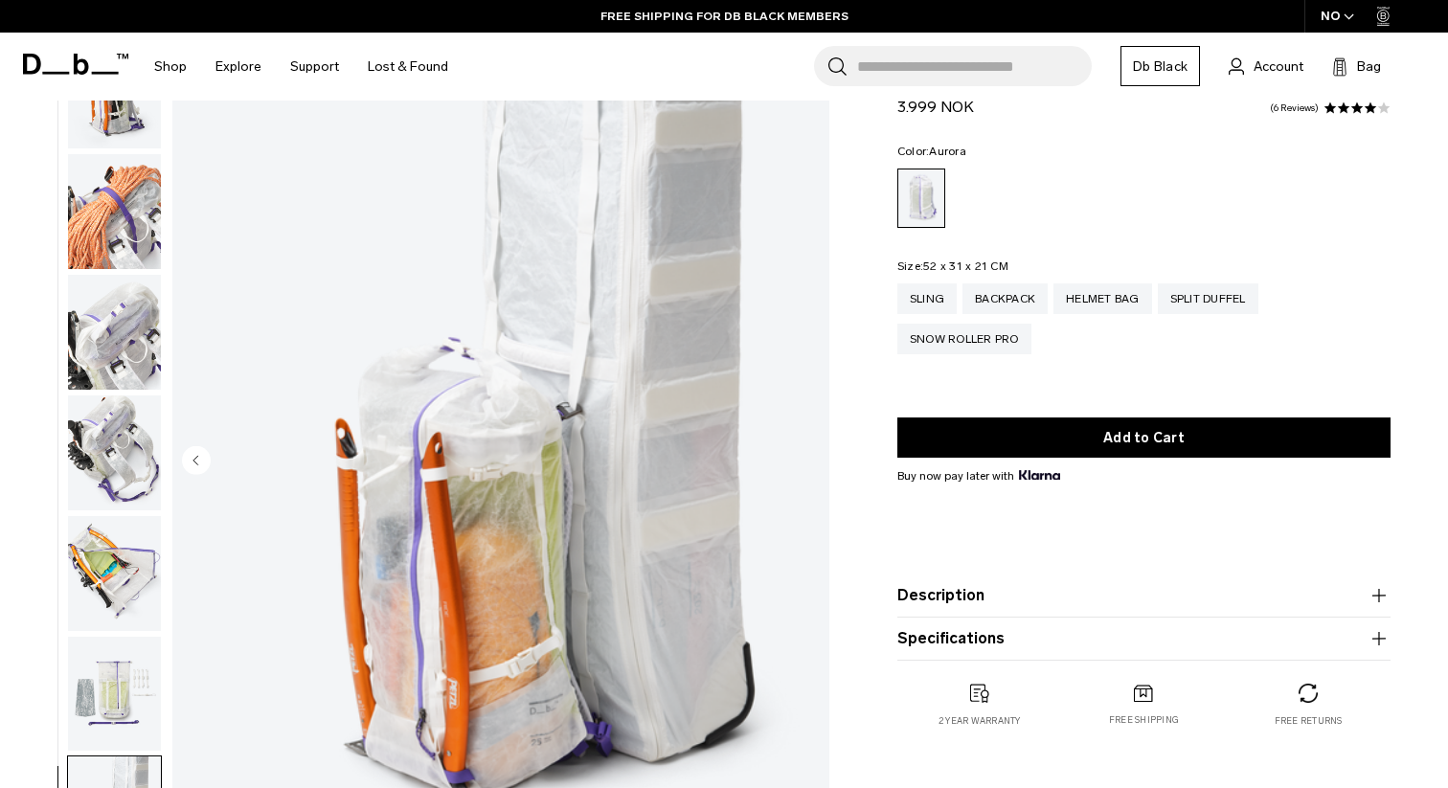
click at [808, 457] on img "18 / 18" at bounding box center [500, 462] width 657 height 821
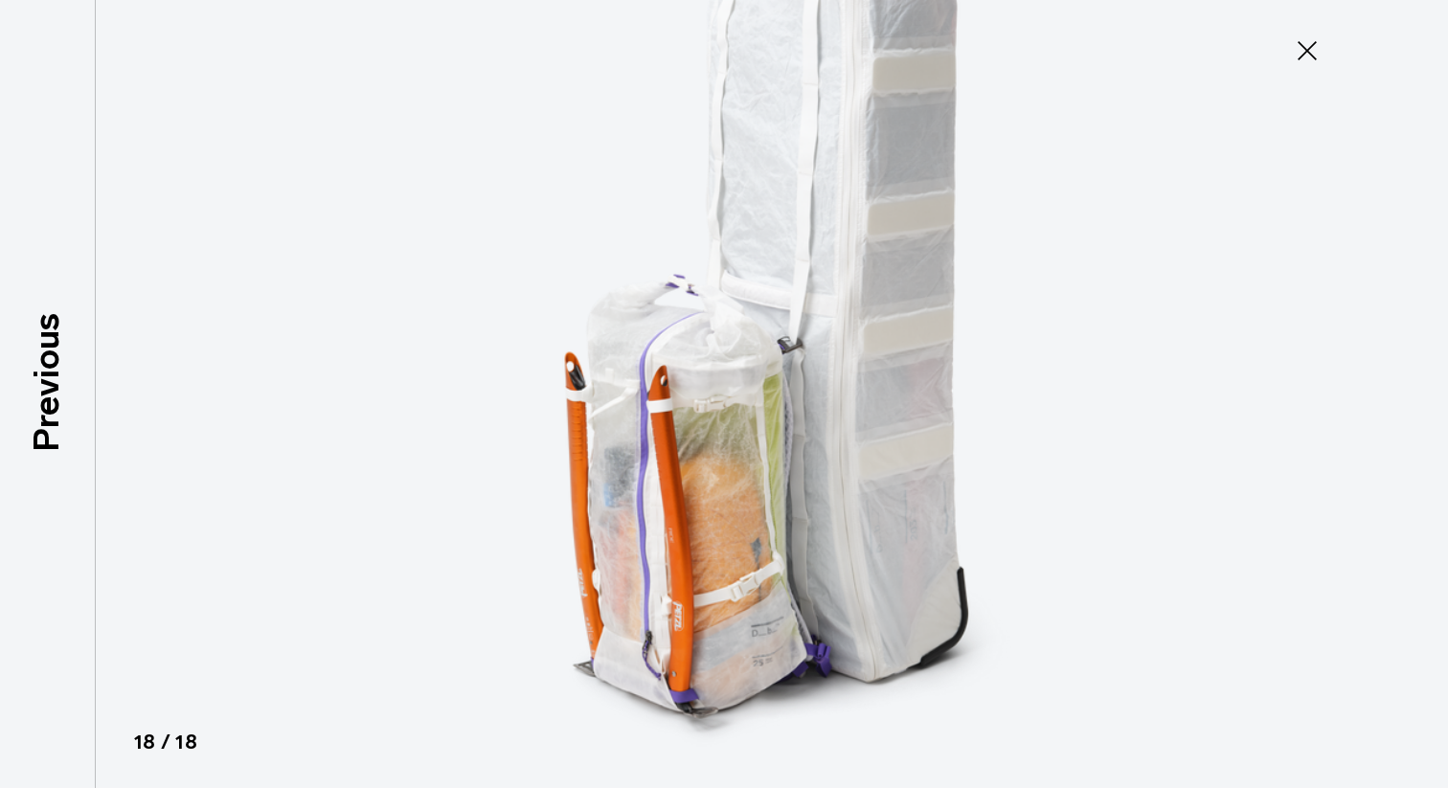
click at [808, 457] on img at bounding box center [724, 394] width 862 height 788
click at [1312, 48] on icon at bounding box center [1307, 50] width 31 height 31
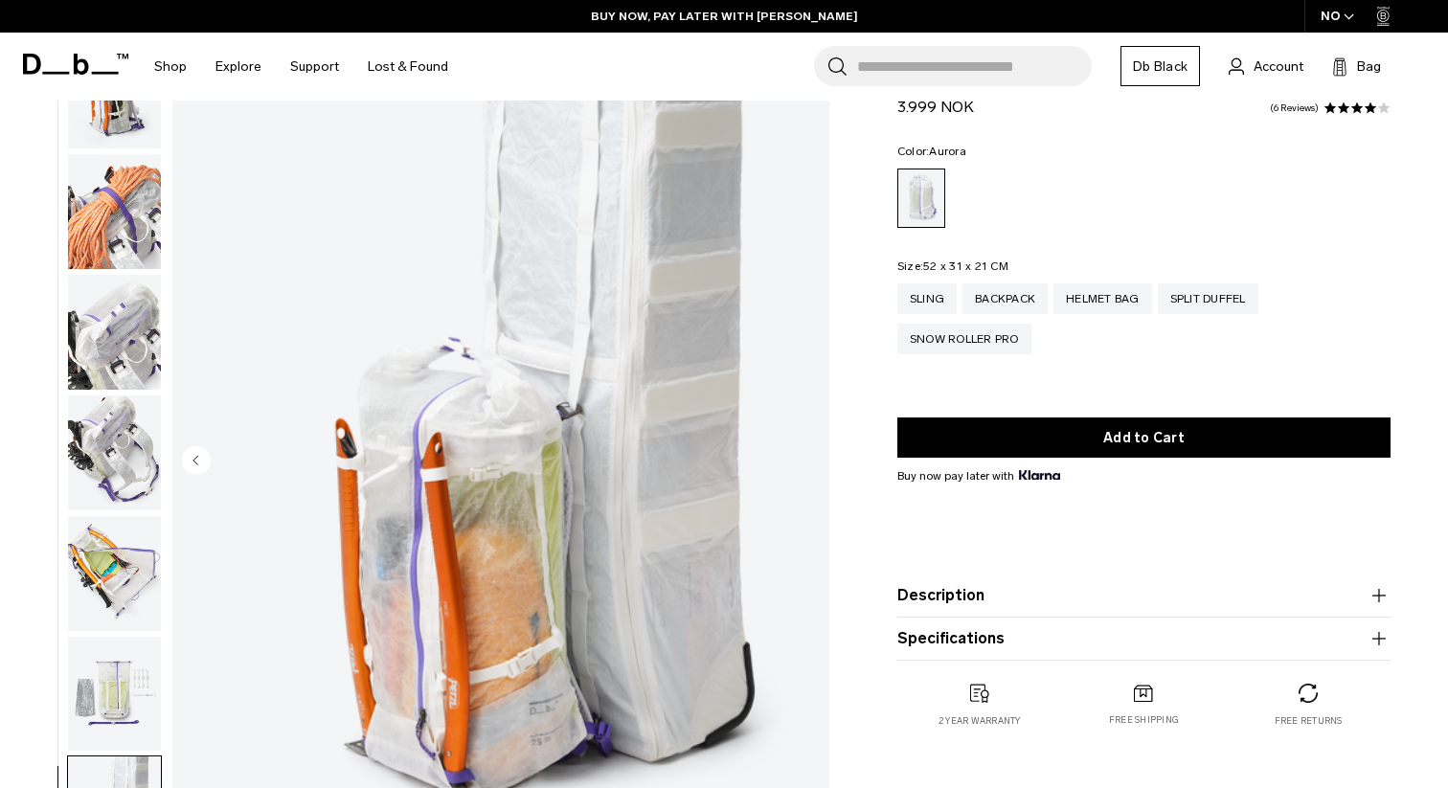
scroll to position [0, 0]
